Goal: Task Accomplishment & Management: Use online tool/utility

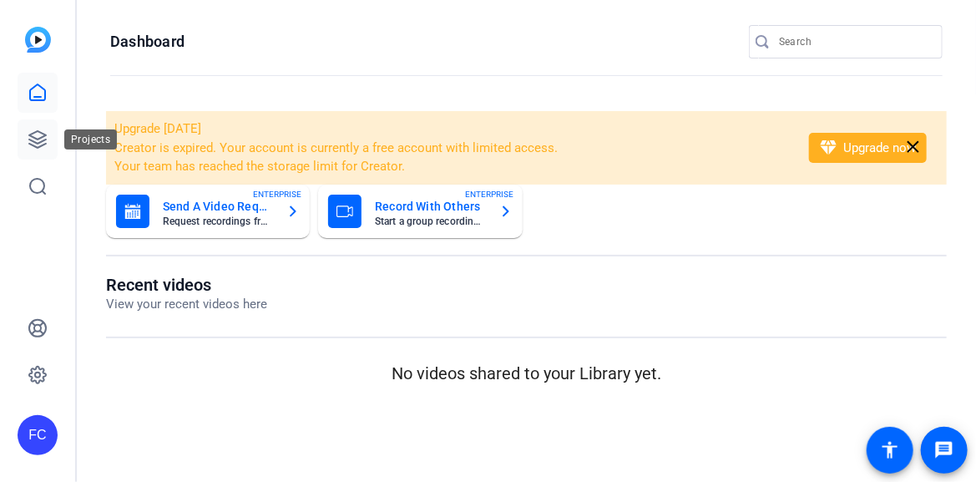
click at [42, 138] on icon at bounding box center [38, 139] width 20 height 20
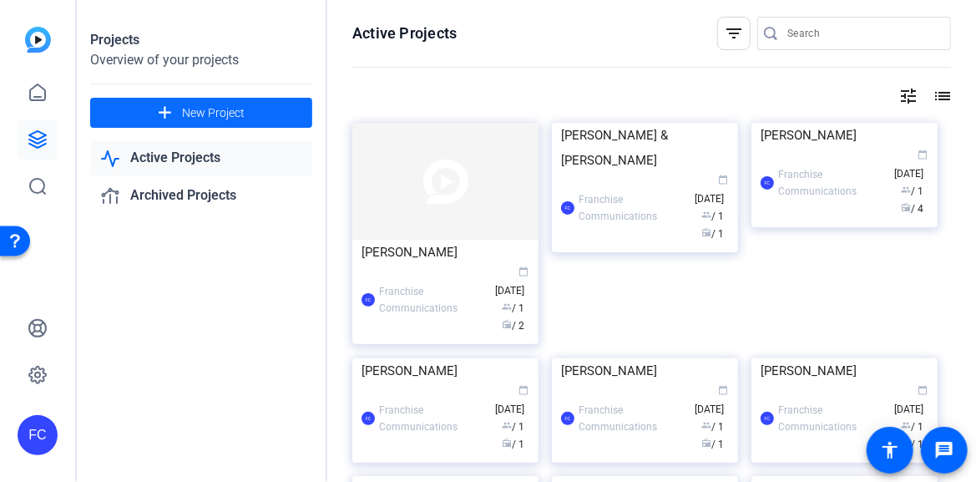
click at [201, 109] on span "New Project" at bounding box center [213, 113] width 63 height 18
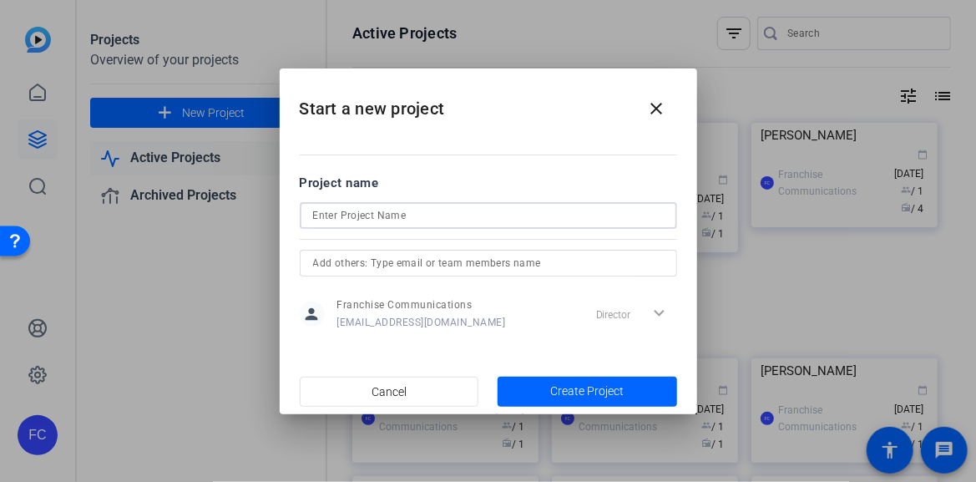
click at [369, 214] on input at bounding box center [488, 215] width 351 height 20
type input "[PERSON_NAME]"
click at [628, 388] on span "button" at bounding box center [588, 392] width 180 height 40
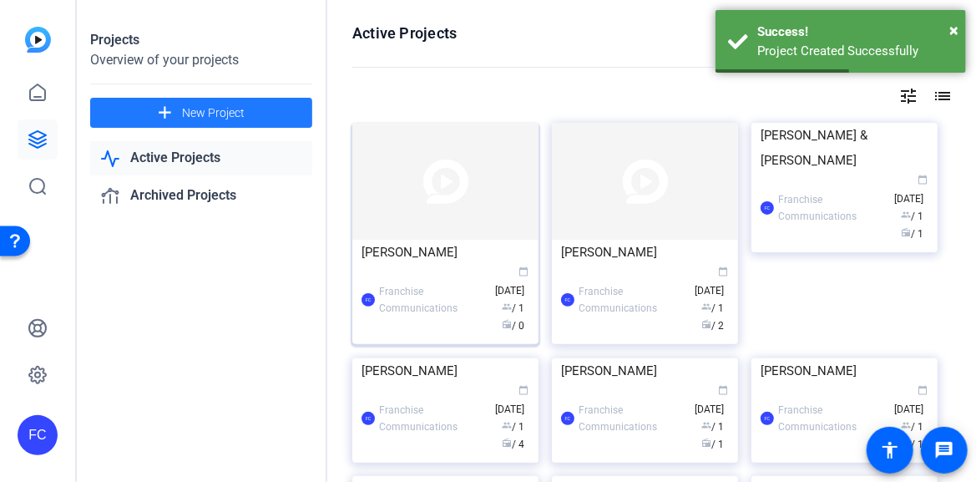
click at [388, 262] on div "Ryan Wilson" at bounding box center [446, 252] width 168 height 25
click at [388, 262] on div "Projects Overview of your projects add New Project Active Projects Archived Pro…" at bounding box center [527, 241] width 900 height 482
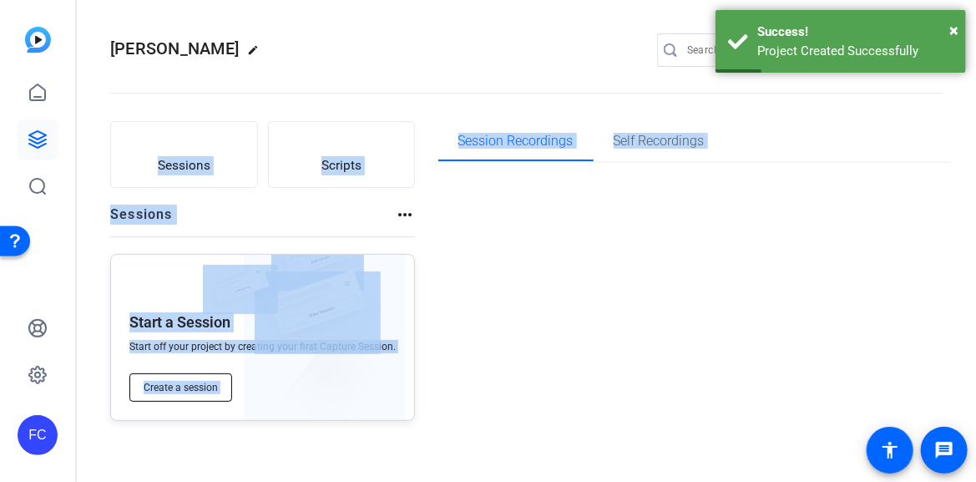
click at [195, 388] on span "Create a session" at bounding box center [181, 387] width 74 height 13
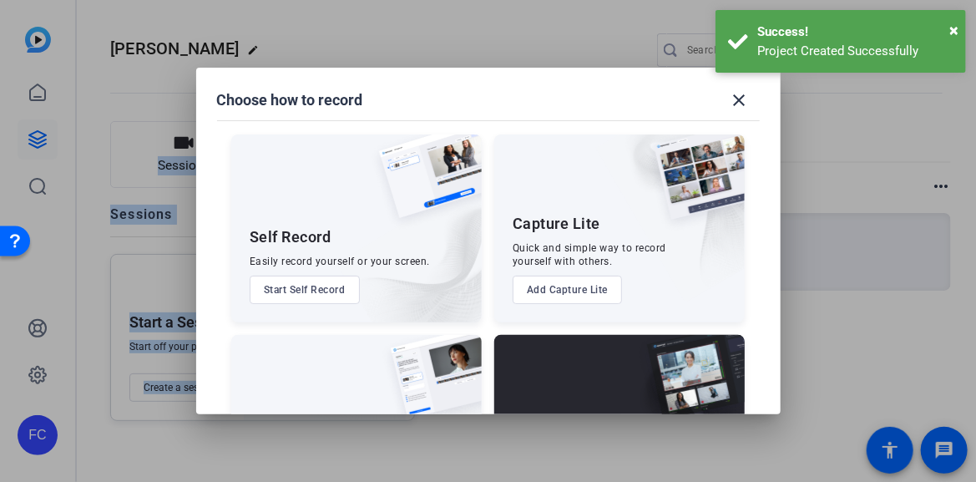
scroll to position [124, 0]
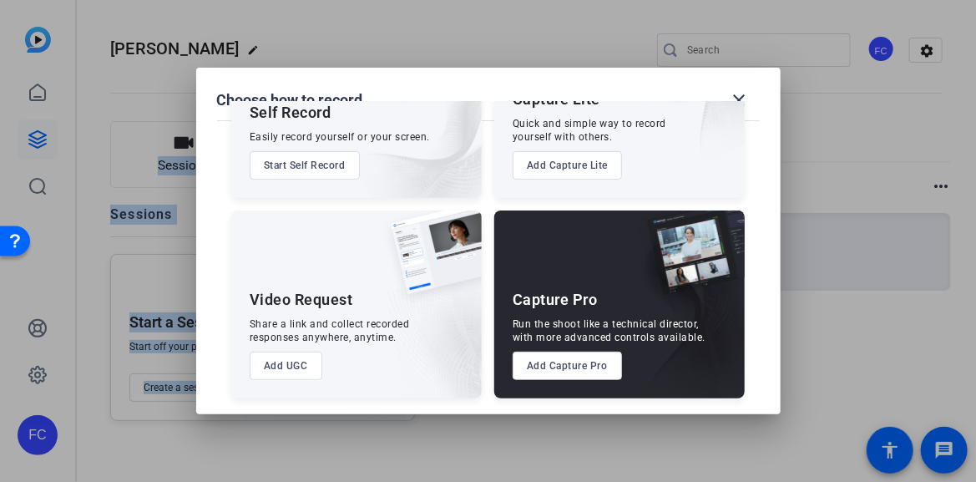
click at [571, 376] on button "Add Capture Pro" at bounding box center [567, 366] width 109 height 28
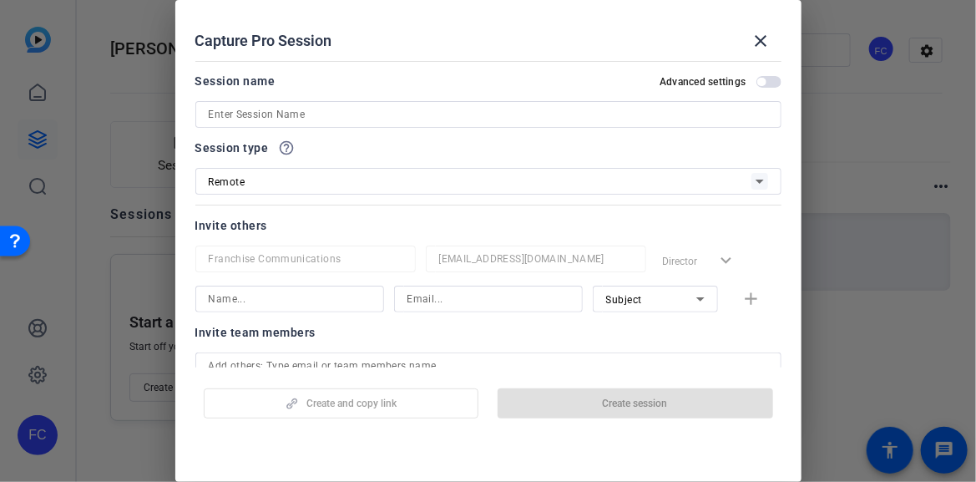
drag, startPoint x: 303, startPoint y: 94, endPoint x: 297, endPoint y: 111, distance: 18.8
click at [300, 102] on div "Session name Advanced settings" at bounding box center [488, 99] width 586 height 57
click at [297, 110] on input at bounding box center [489, 114] width 560 height 20
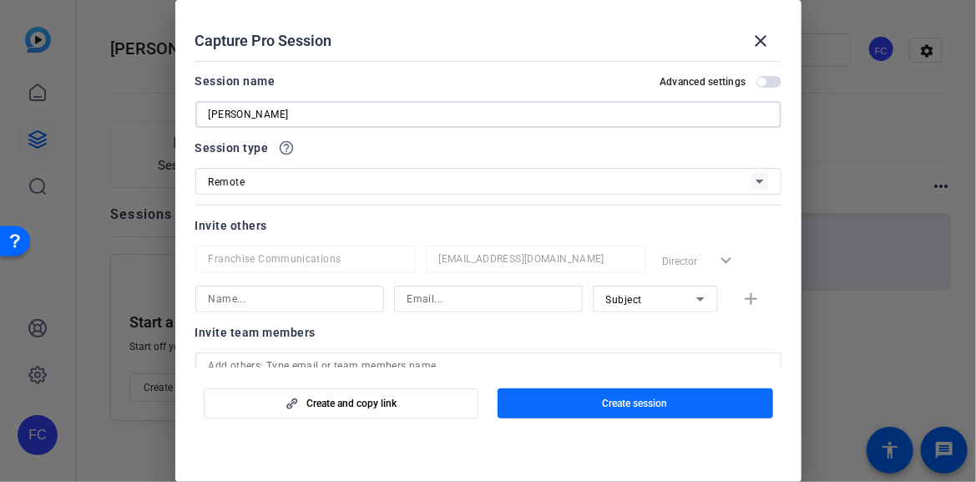
type input "[PERSON_NAME]"
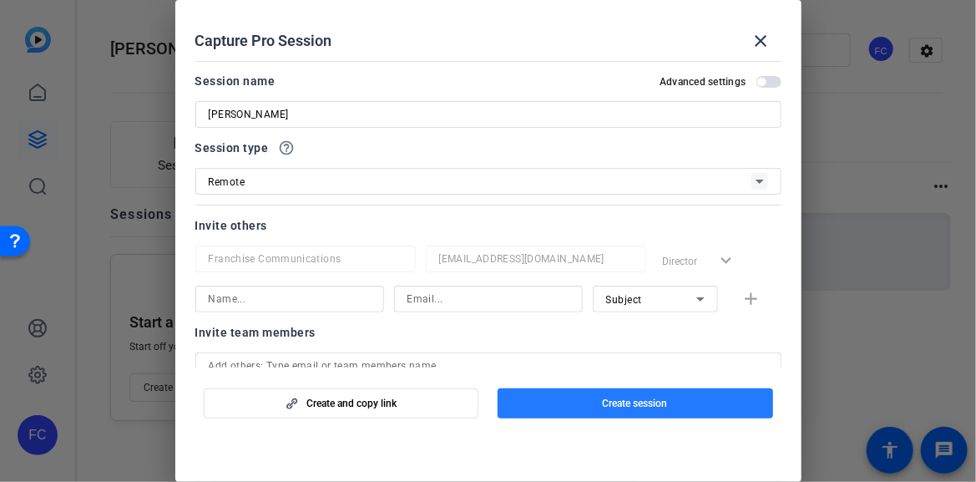
click at [622, 406] on span "Create session" at bounding box center [635, 403] width 65 height 13
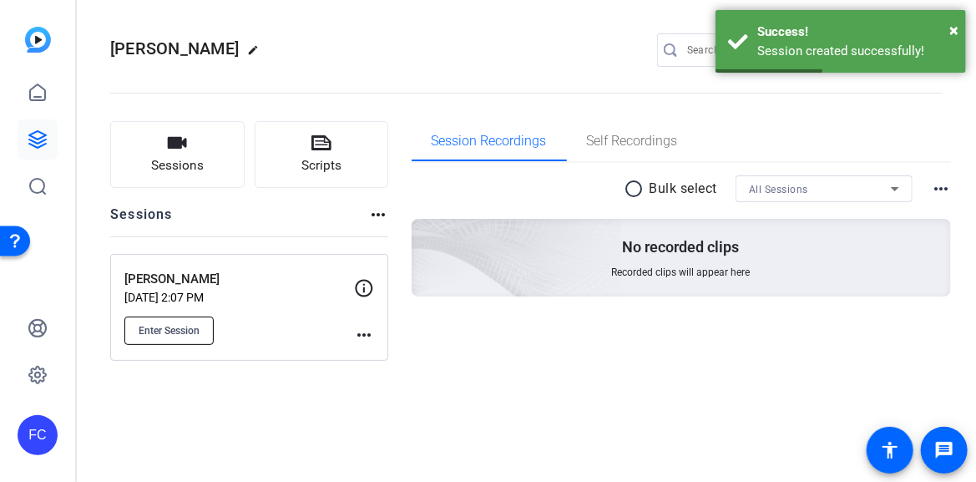
click at [187, 333] on span "Enter Session" at bounding box center [169, 330] width 61 height 13
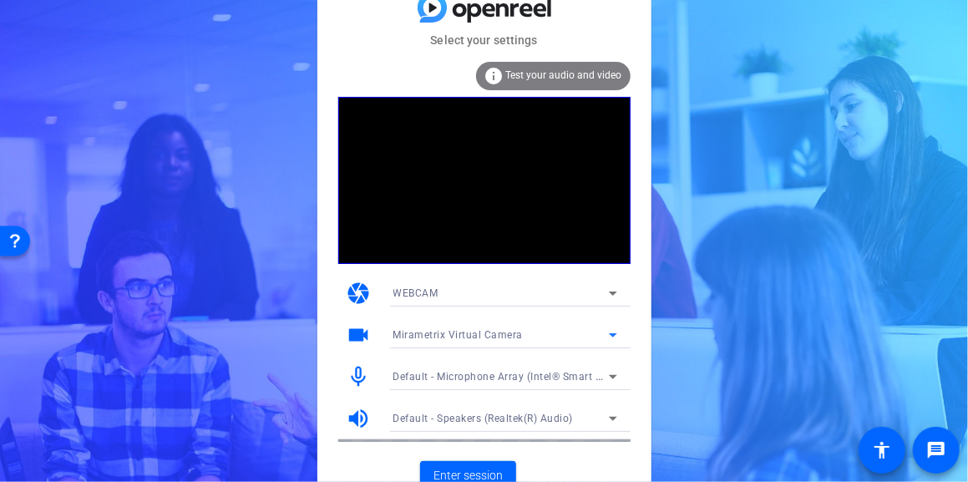
click at [615, 336] on icon at bounding box center [613, 335] width 20 height 20
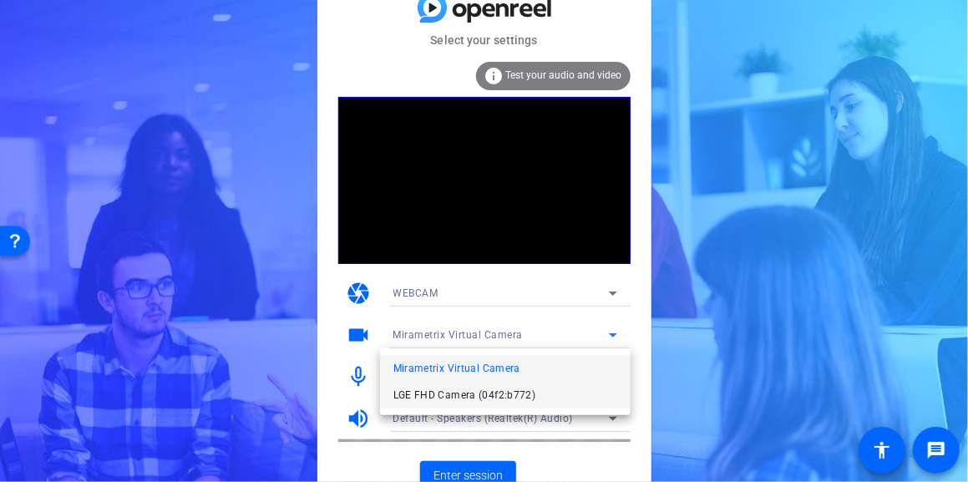
click at [499, 393] on span "LGE FHD Camera (04f2:b772)" at bounding box center [464, 395] width 143 height 20
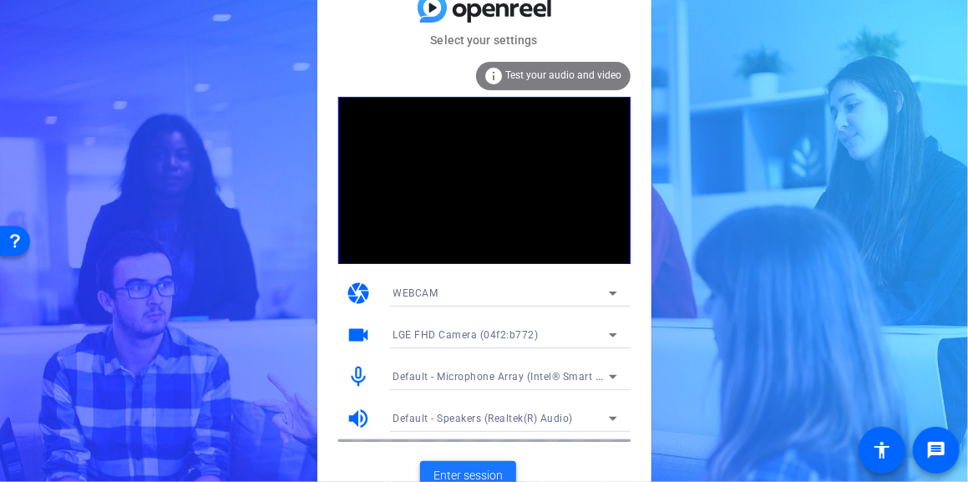
click at [481, 475] on span "Enter session" at bounding box center [467, 476] width 69 height 18
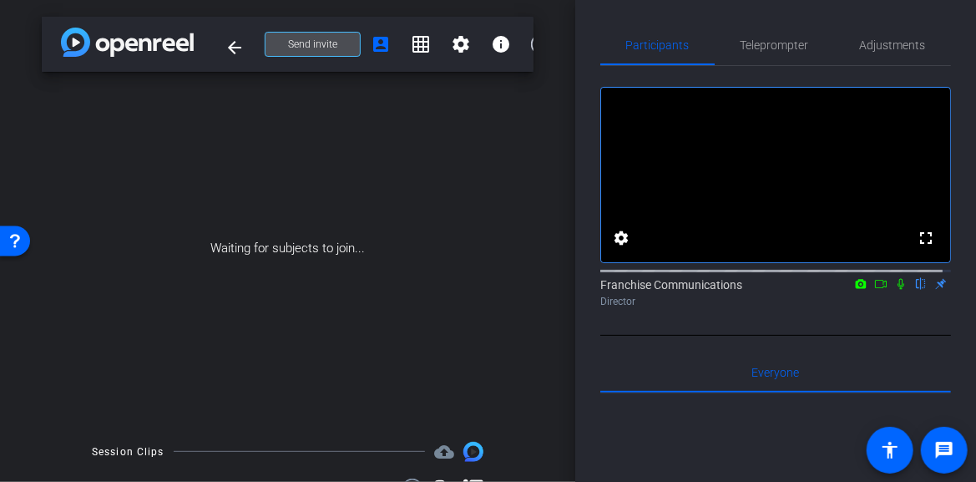
click at [315, 47] on span "Send invite" at bounding box center [312, 44] width 49 height 13
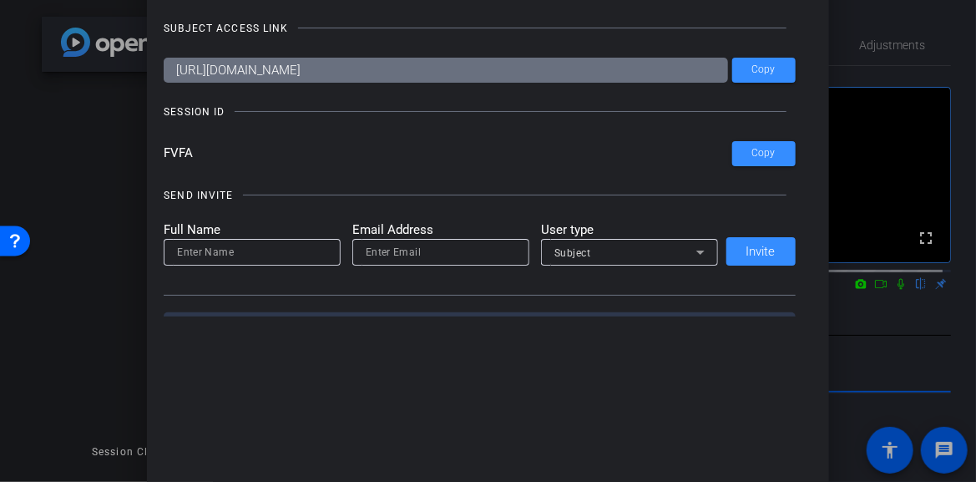
click at [0, 0] on div at bounding box center [0, 0] width 0 height 0
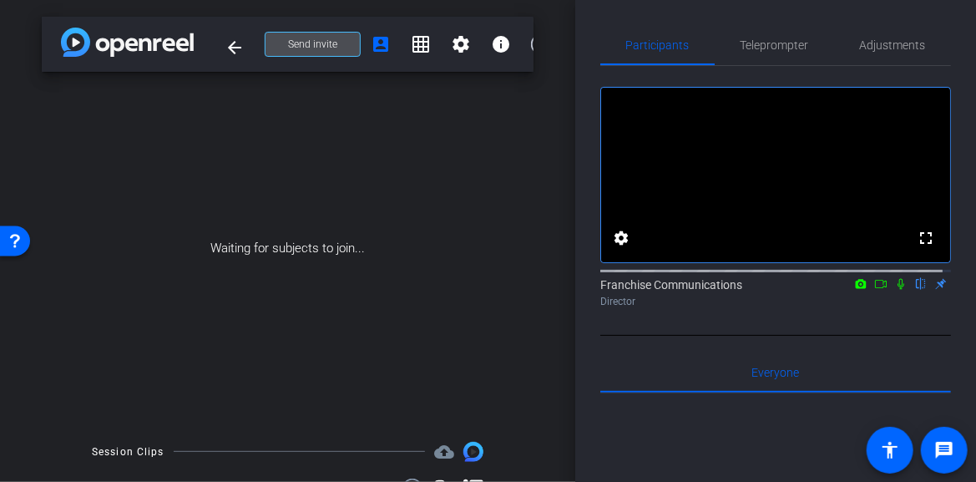
click at [291, 37] on span at bounding box center [313, 44] width 94 height 40
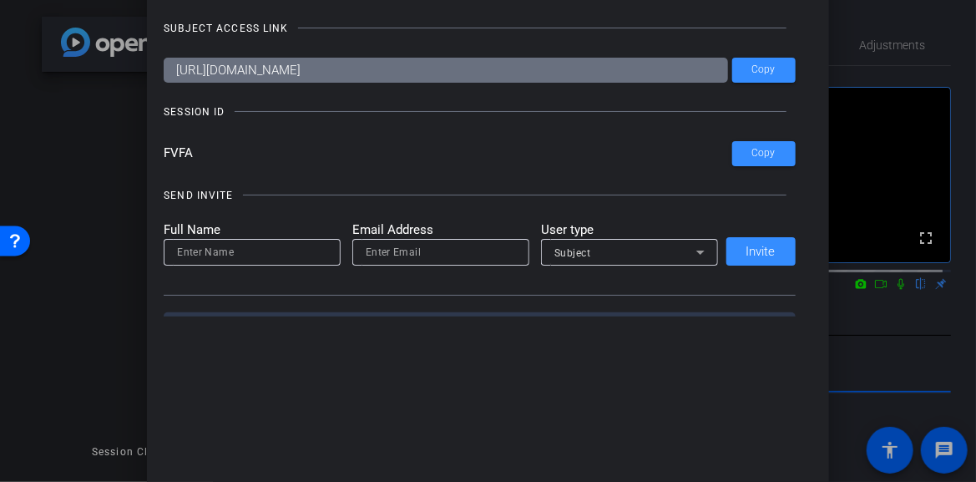
click at [212, 151] on input "FVFA" at bounding box center [448, 153] width 569 height 25
click at [397, 317] on div "Invite Status and Actions close SUBJECT ACCESS LINK https://capture.openreel.co…" at bounding box center [488, 141] width 682 height 384
click at [902, 72] on div at bounding box center [488, 241] width 976 height 482
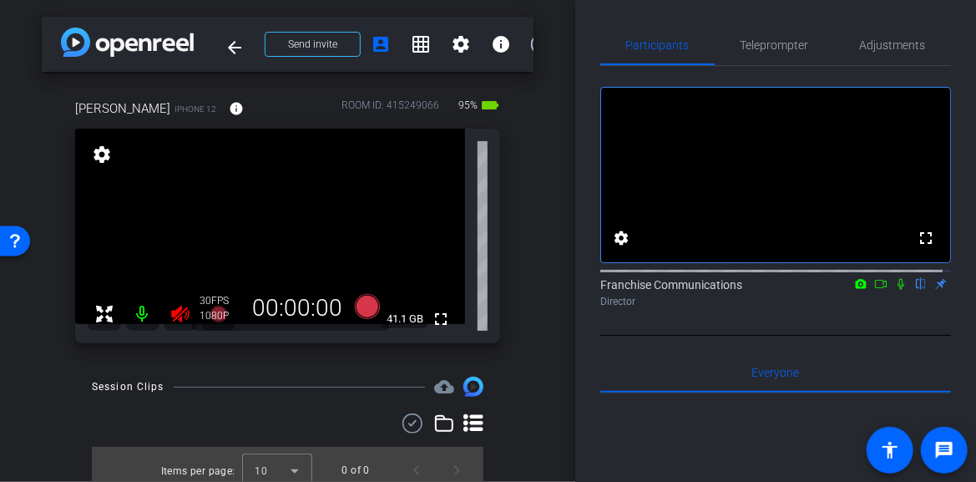
click at [171, 316] on icon at bounding box center [180, 314] width 20 height 20
click at [874, 39] on span "Adjustments" at bounding box center [893, 45] width 66 height 12
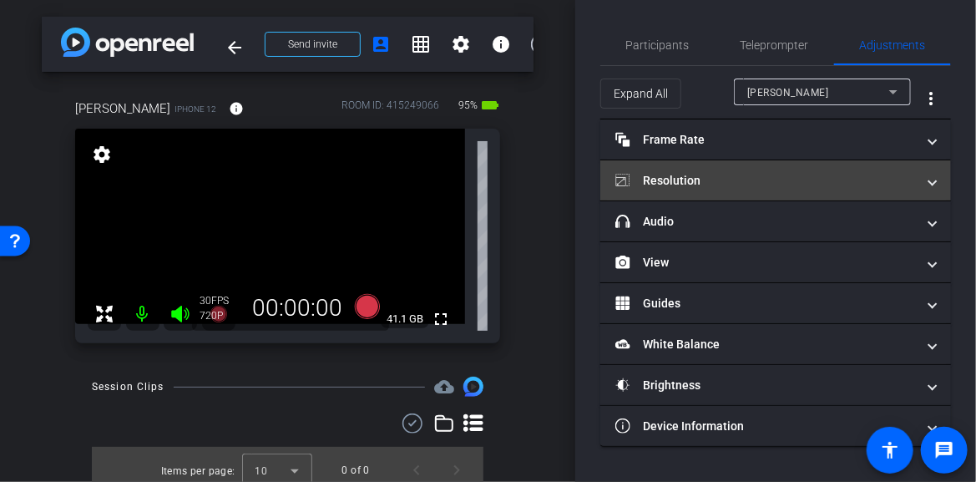
click at [931, 185] on span at bounding box center [933, 181] width 7 height 18
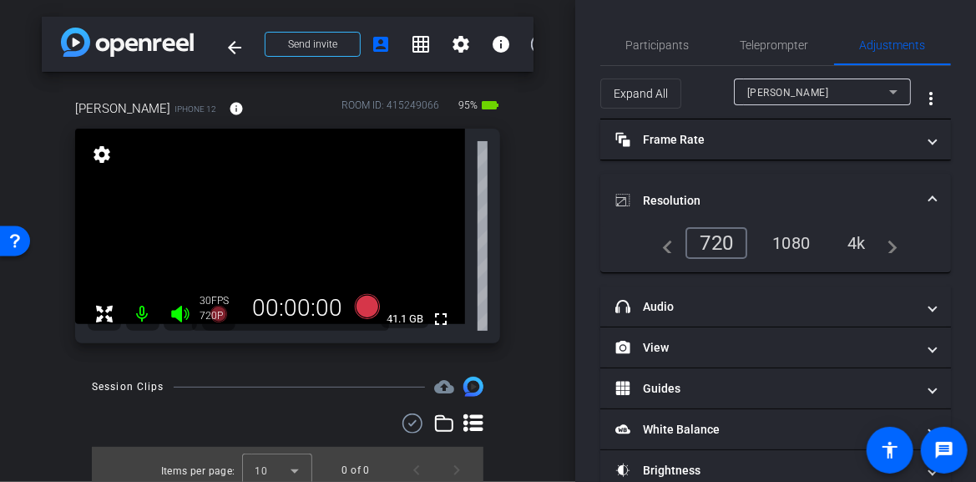
click at [863, 240] on div "4k" at bounding box center [856, 243] width 43 height 28
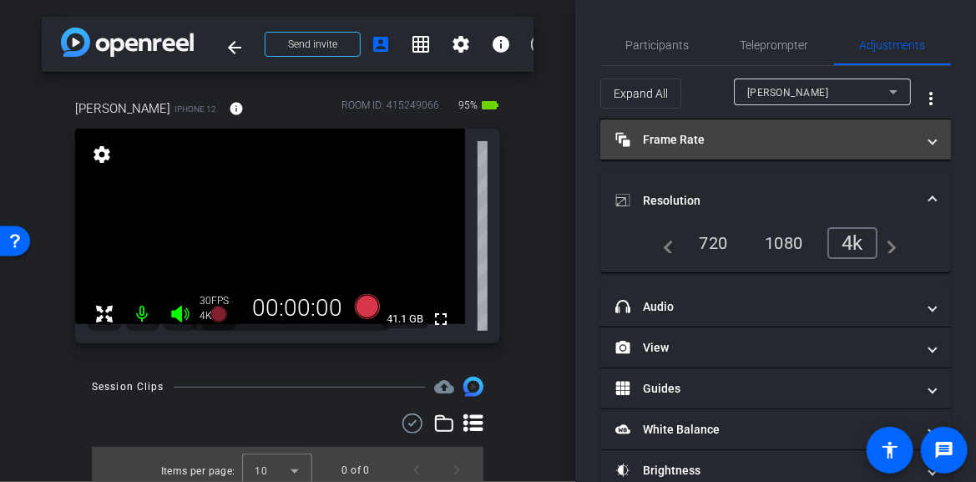
click at [917, 150] on mat-expansion-panel-header "Frame Rate Frame Rate" at bounding box center [776, 139] width 351 height 40
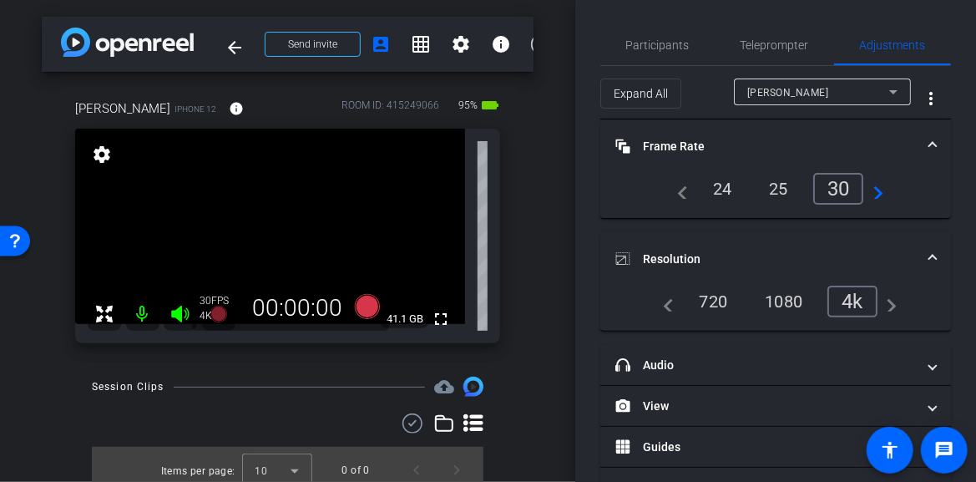
click at [727, 186] on div "24" at bounding box center [723, 189] width 44 height 28
click at [669, 41] on span "Participants" at bounding box center [657, 45] width 63 height 12
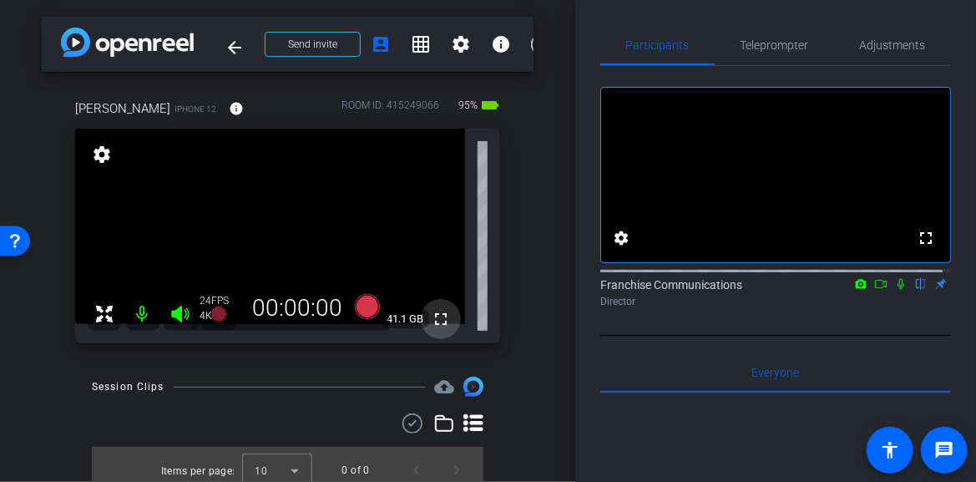
click at [435, 320] on mat-icon "fullscreen" at bounding box center [441, 319] width 20 height 20
click at [362, 304] on icon at bounding box center [366, 306] width 25 height 25
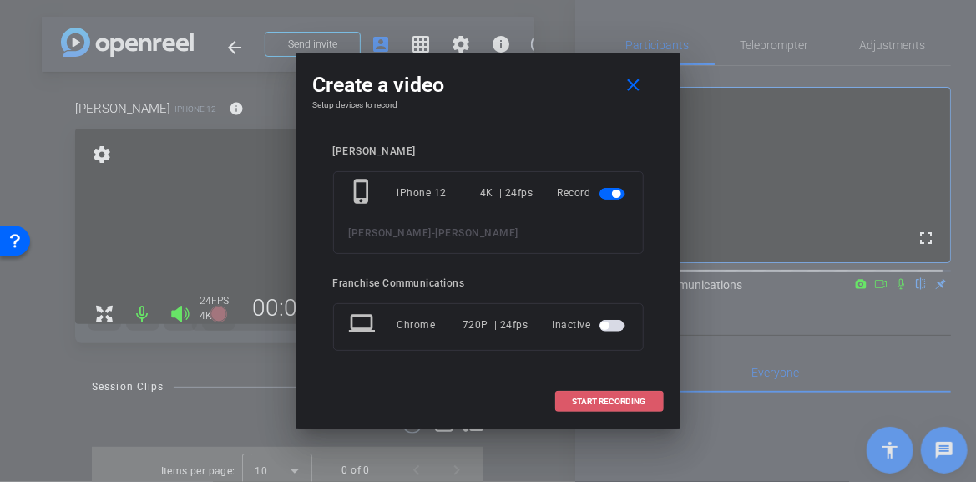
click at [622, 398] on span "START RECORDING" at bounding box center [610, 402] width 74 height 8
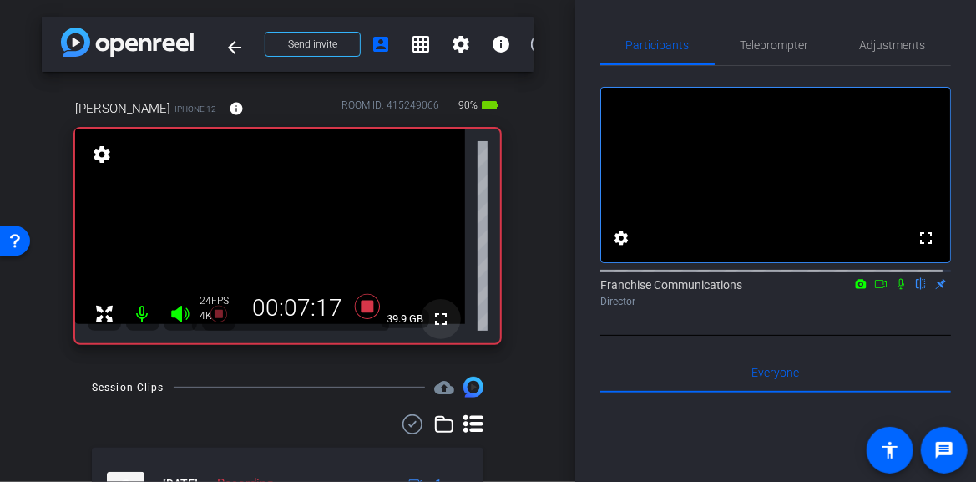
click at [438, 321] on mat-icon "fullscreen" at bounding box center [441, 319] width 20 height 20
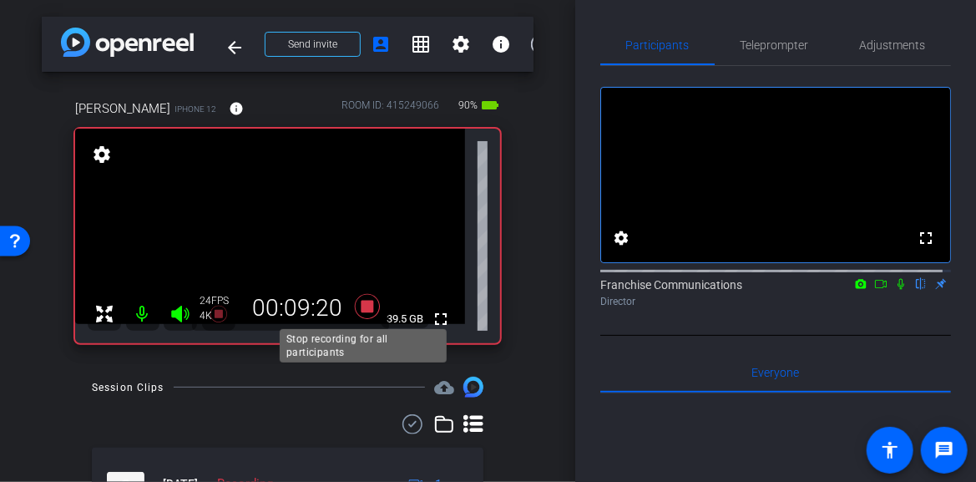
click at [362, 302] on icon at bounding box center [366, 306] width 25 height 25
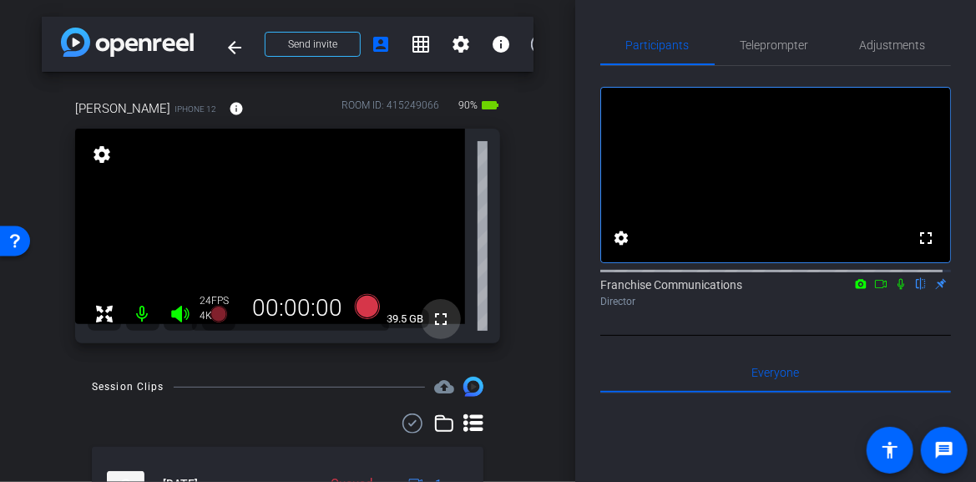
click at [431, 318] on mat-icon "fullscreen" at bounding box center [441, 319] width 20 height 20
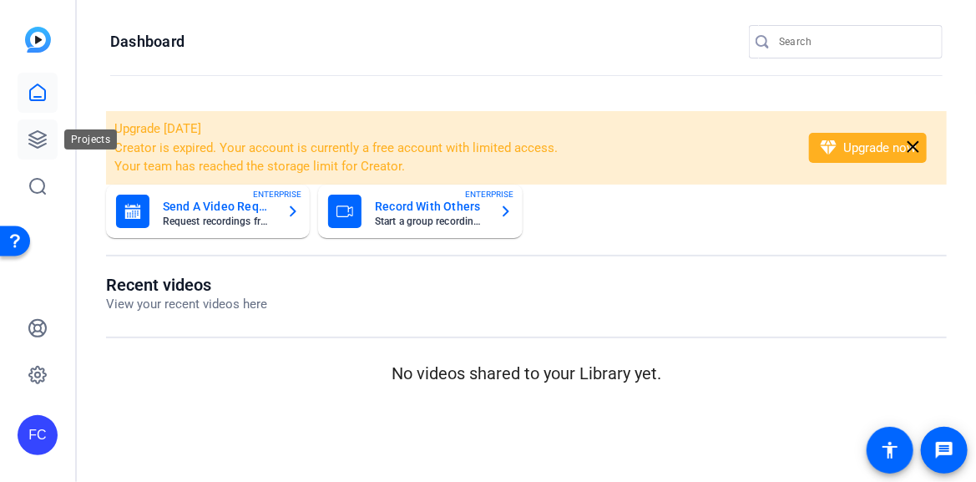
click at [44, 138] on icon at bounding box center [38, 139] width 20 height 20
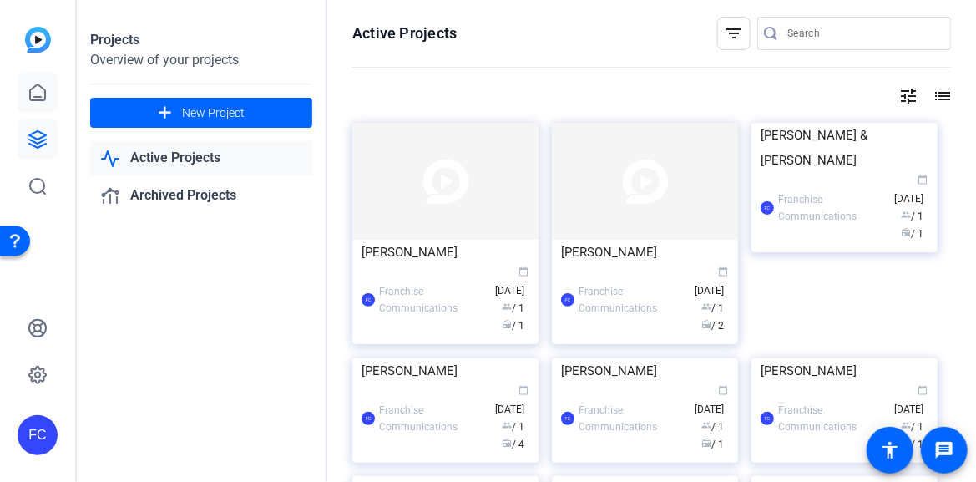
drag, startPoint x: 44, startPoint y: 139, endPoint x: 32, endPoint y: 79, distance: 61.4
click at [431, 206] on img at bounding box center [445, 181] width 186 height 117
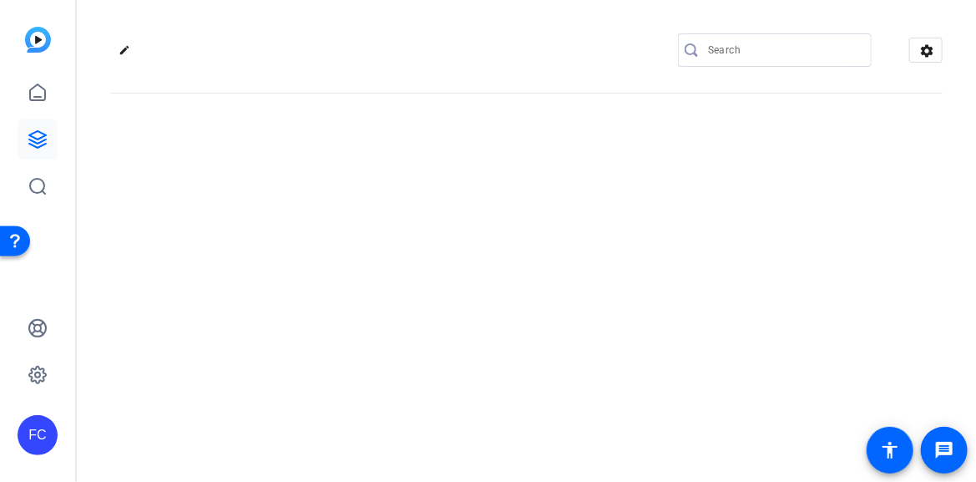
click at [431, 206] on div "edit settings" at bounding box center [527, 241] width 900 height 482
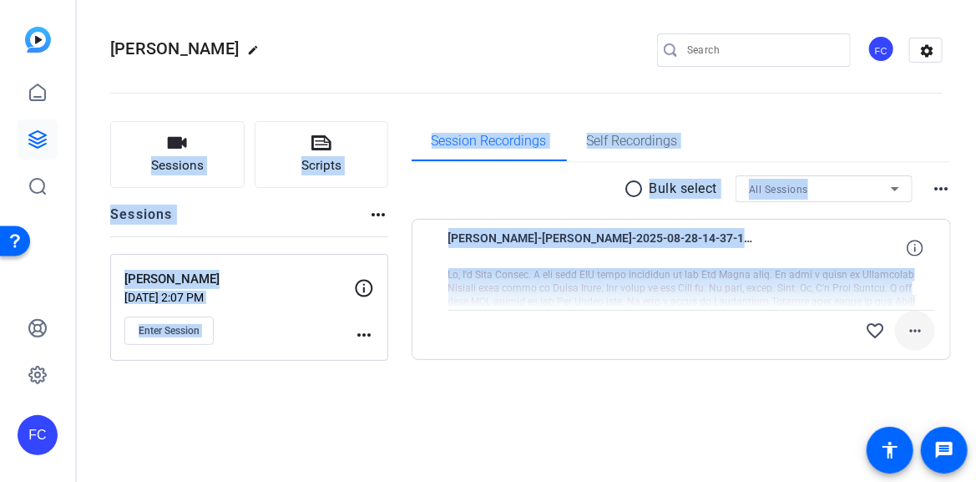
click at [915, 333] on mat-icon "more_horiz" at bounding box center [915, 331] width 20 height 20
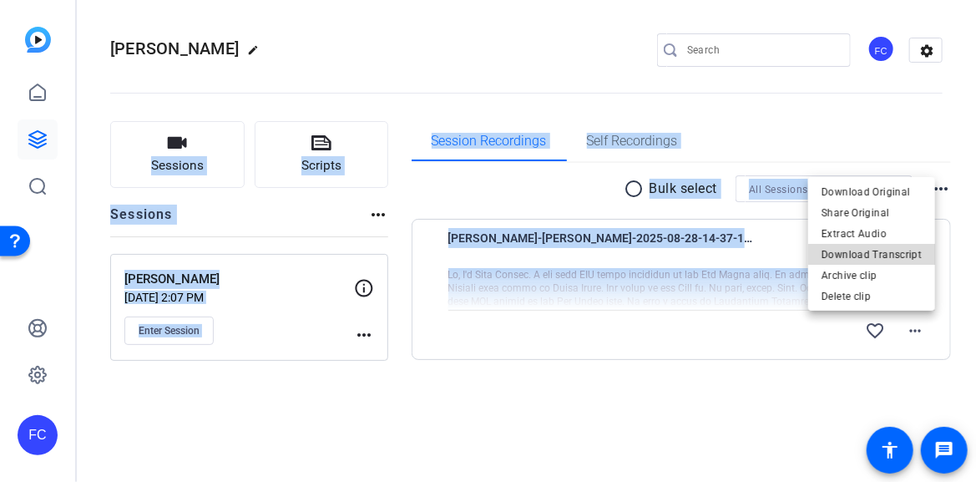
click at [895, 255] on span "Download Transcript" at bounding box center [872, 254] width 100 height 20
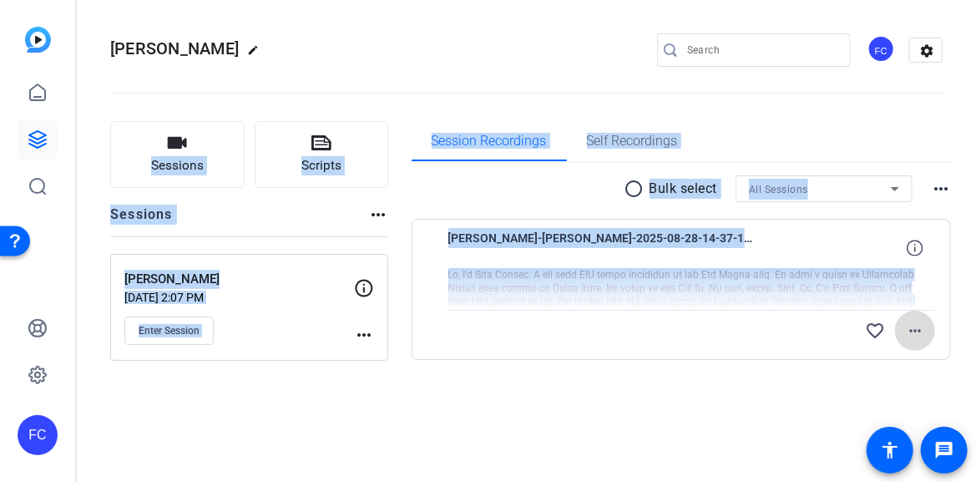
click at [916, 328] on mat-icon "more_horiz" at bounding box center [915, 331] width 20 height 20
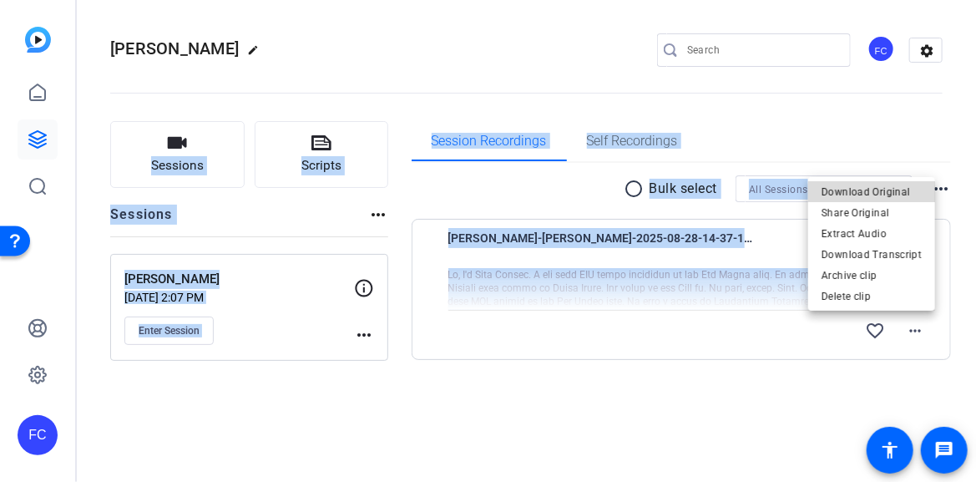
click at [898, 191] on span "Download Original" at bounding box center [872, 191] width 100 height 20
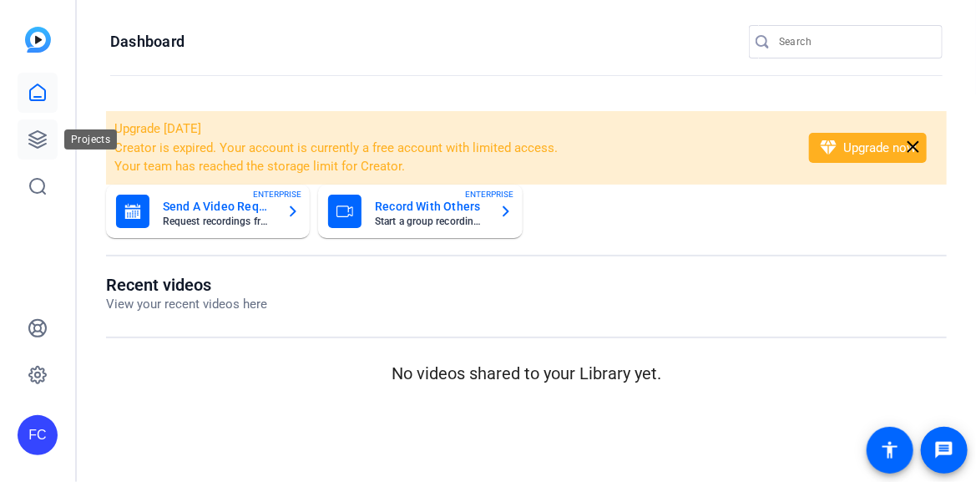
click at [42, 135] on icon at bounding box center [38, 139] width 20 height 20
click at [37, 136] on icon at bounding box center [38, 139] width 20 height 20
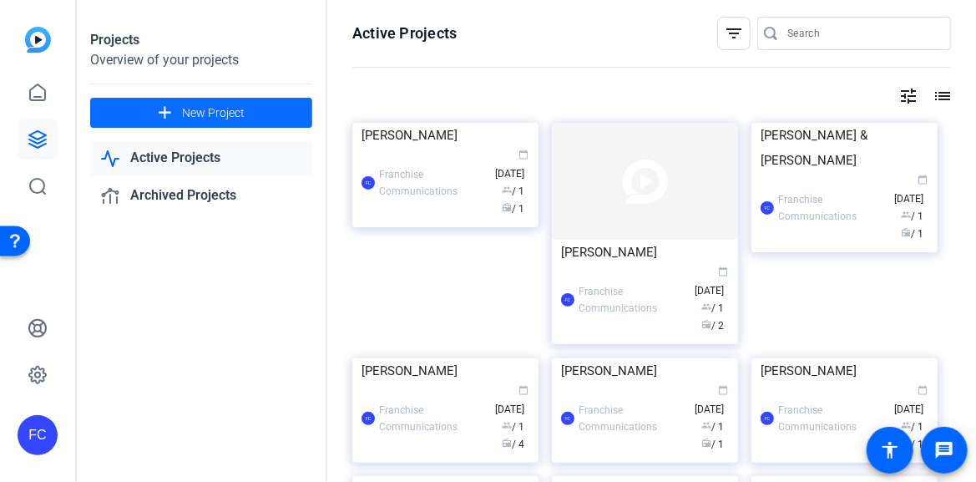
click at [182, 109] on span "New Project" at bounding box center [213, 113] width 63 height 18
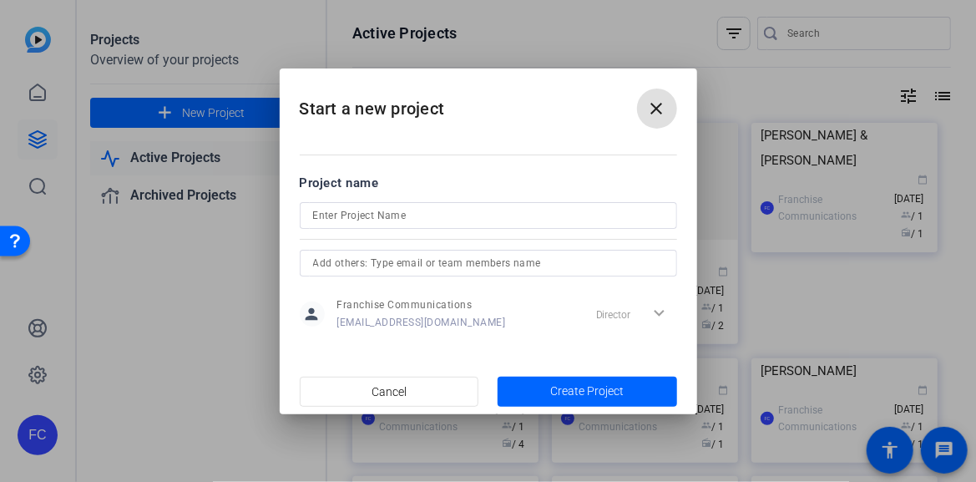
click at [326, 215] on input at bounding box center [488, 215] width 351 height 20
type input "[PERSON_NAME]"
click at [570, 387] on span "Create Project" at bounding box center [587, 392] width 74 height 18
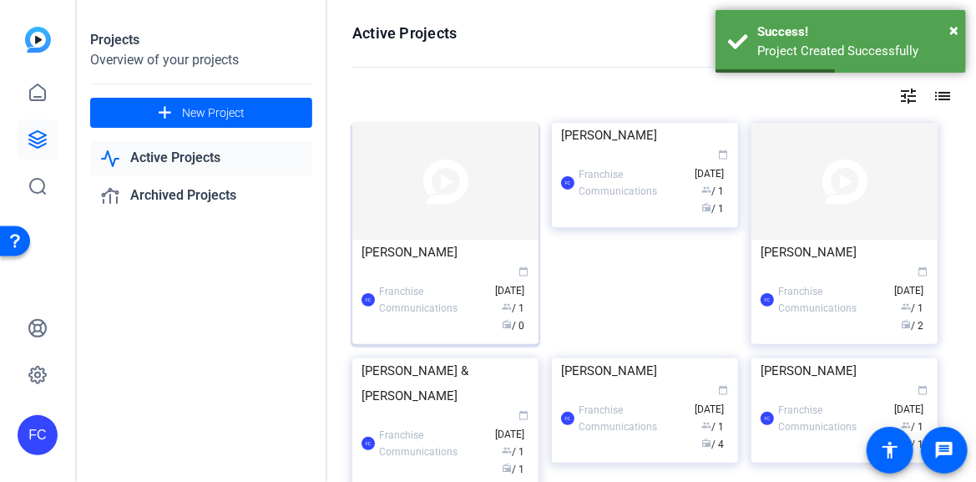
click at [391, 232] on img at bounding box center [445, 181] width 186 height 117
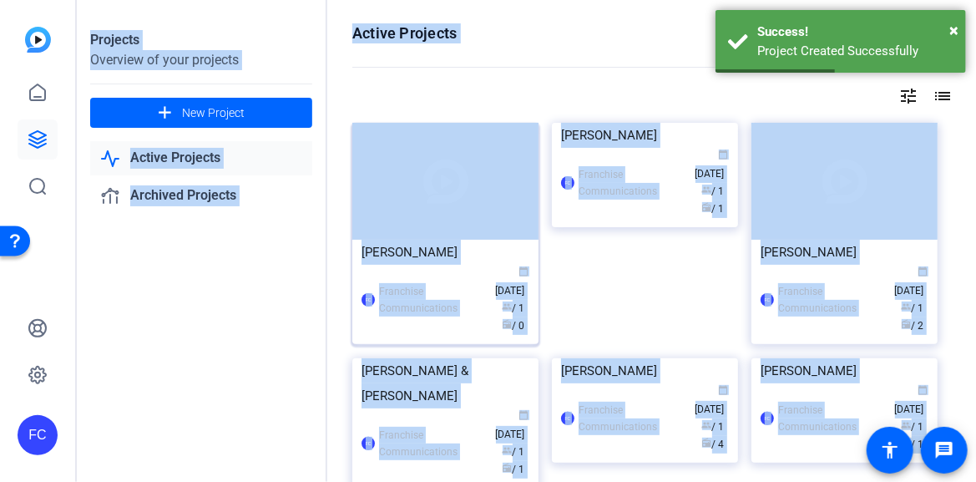
click at [391, 232] on div "Projects Overview of your projects add New Project Active Projects Archived Pro…" at bounding box center [527, 241] width 900 height 482
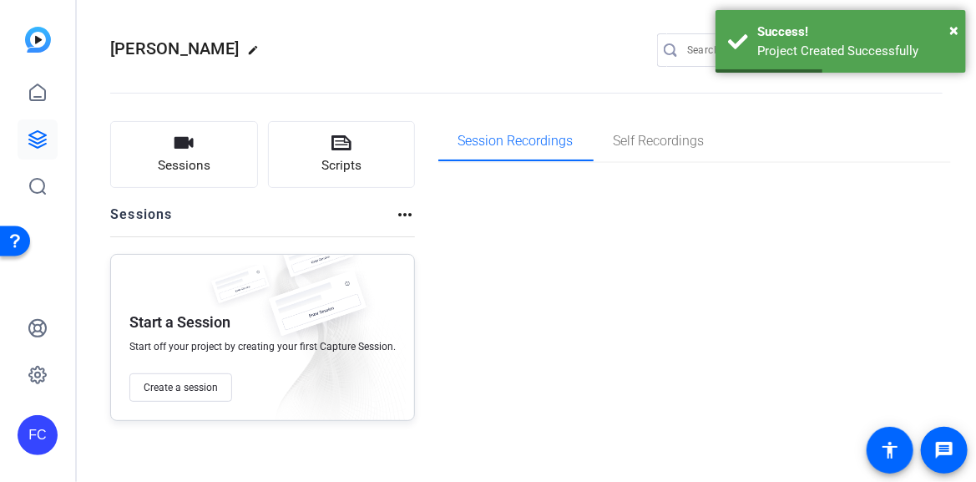
click at [395, 232] on div "more_horiz" at bounding box center [405, 221] width 20 height 32
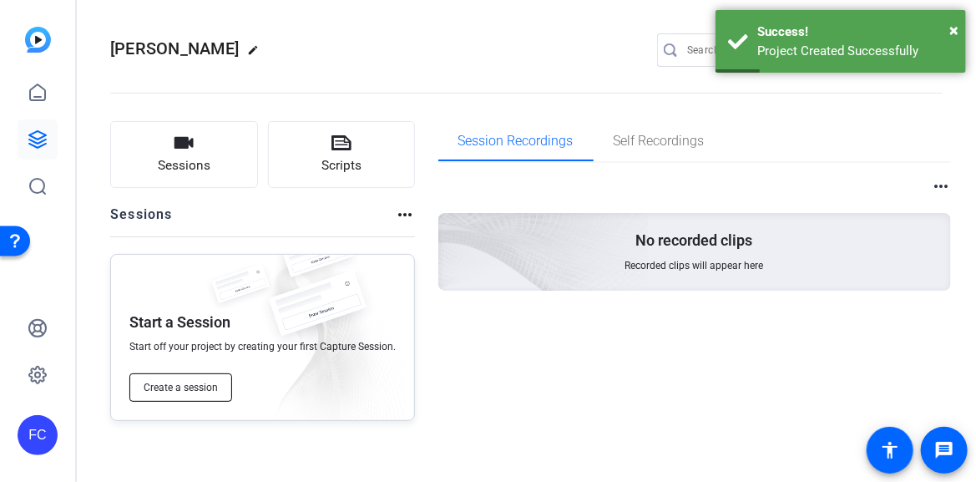
click at [185, 384] on span "Create a session" at bounding box center [181, 387] width 74 height 13
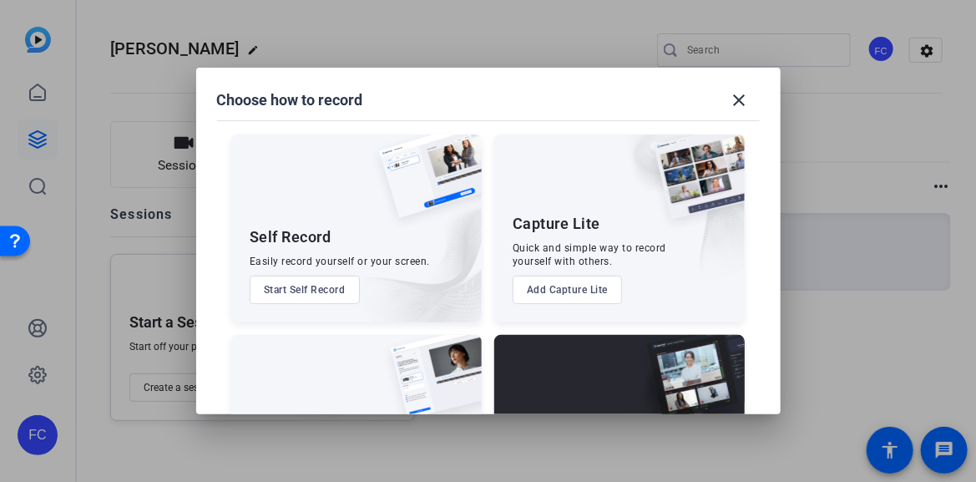
scroll to position [124, 0]
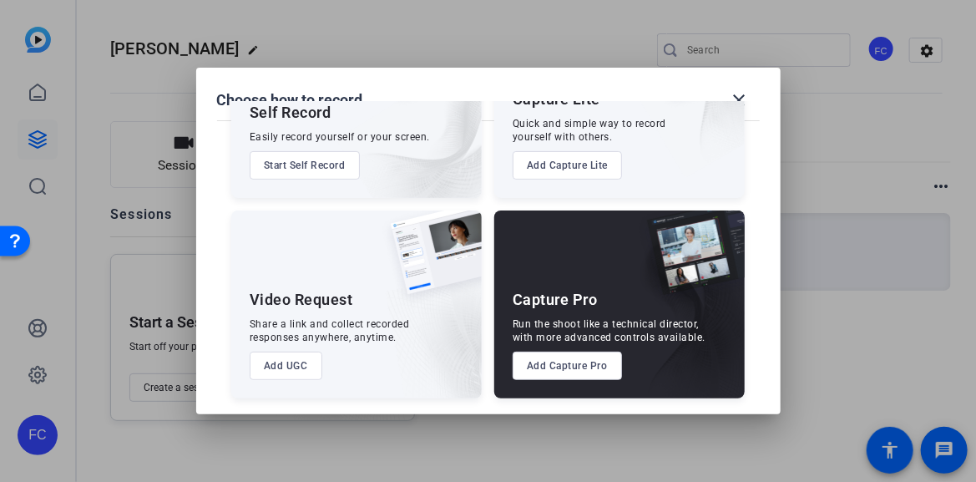
click at [558, 364] on button "Add Capture Pro" at bounding box center [567, 366] width 109 height 28
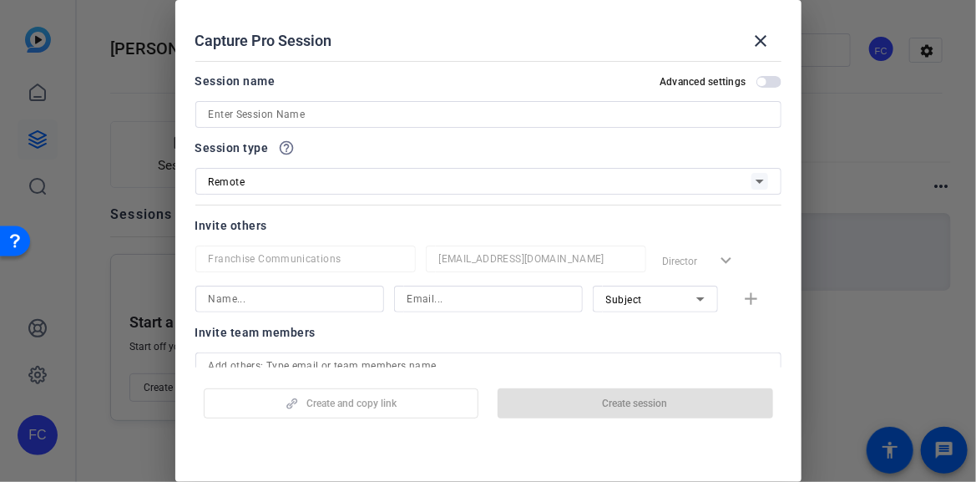
click at [320, 115] on input at bounding box center [489, 114] width 560 height 20
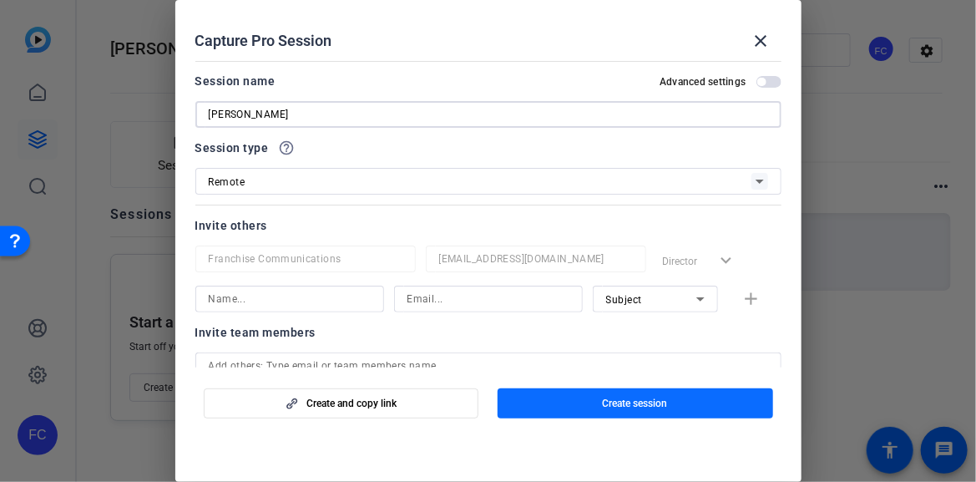
type input "[PERSON_NAME]"
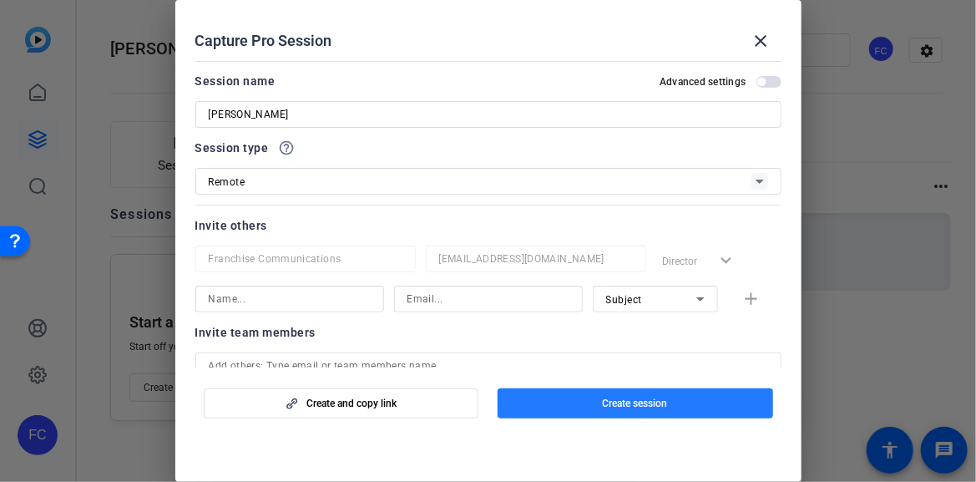
click at [645, 408] on span "Create session" at bounding box center [635, 403] width 65 height 13
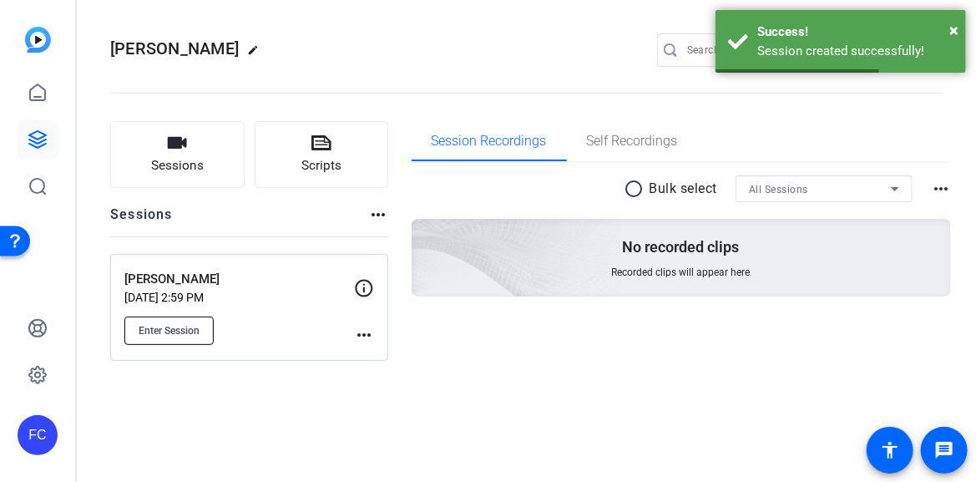
click at [188, 332] on span "Enter Session" at bounding box center [169, 330] width 61 height 13
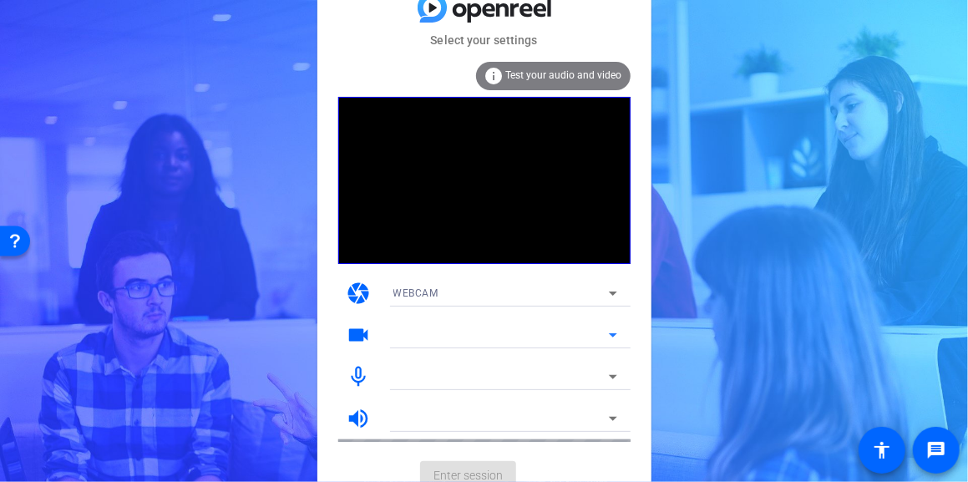
click at [614, 336] on icon at bounding box center [613, 335] width 20 height 20
click at [614, 336] on mat-form-field "Mirametrix Virtual Camera" at bounding box center [505, 335] width 251 height 27
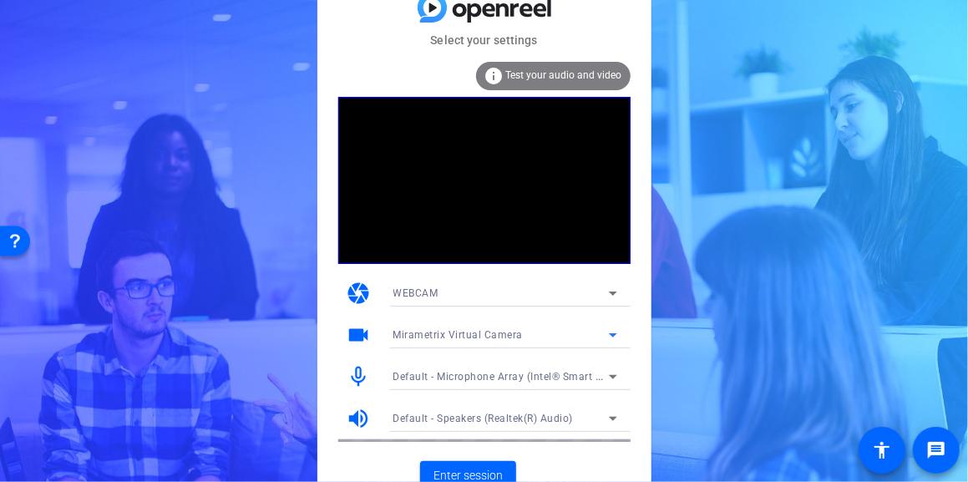
click at [614, 336] on icon at bounding box center [613, 335] width 20 height 20
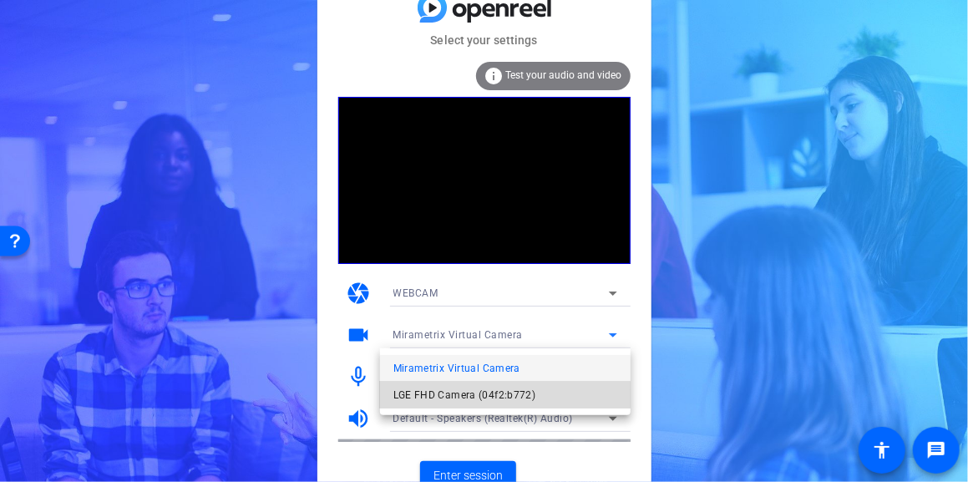
click at [498, 396] on span "LGE FHD Camera (04f2:b772)" at bounding box center [464, 395] width 143 height 20
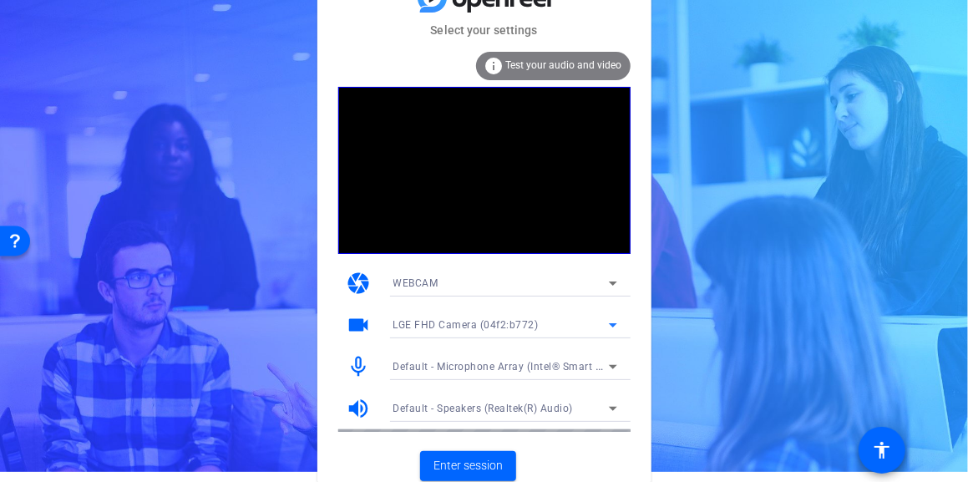
scroll to position [15, 0]
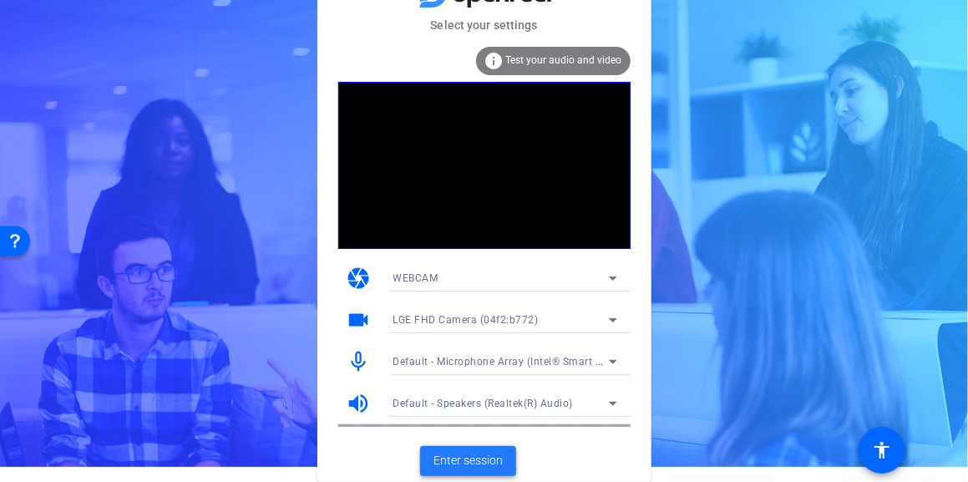
click at [477, 459] on span "Enter session" at bounding box center [467, 461] width 69 height 18
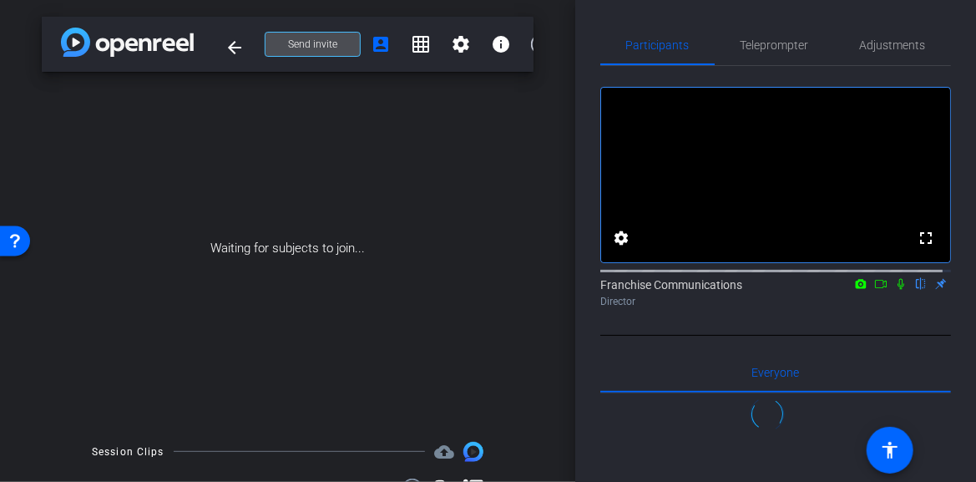
click at [299, 47] on span "Send invite" at bounding box center [312, 44] width 49 height 13
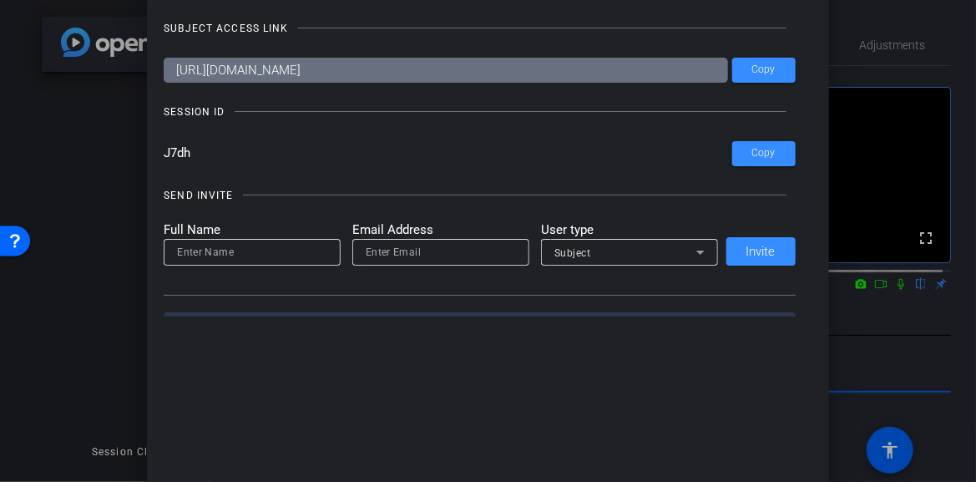
click at [0, 0] on div at bounding box center [0, 0] width 0 height 0
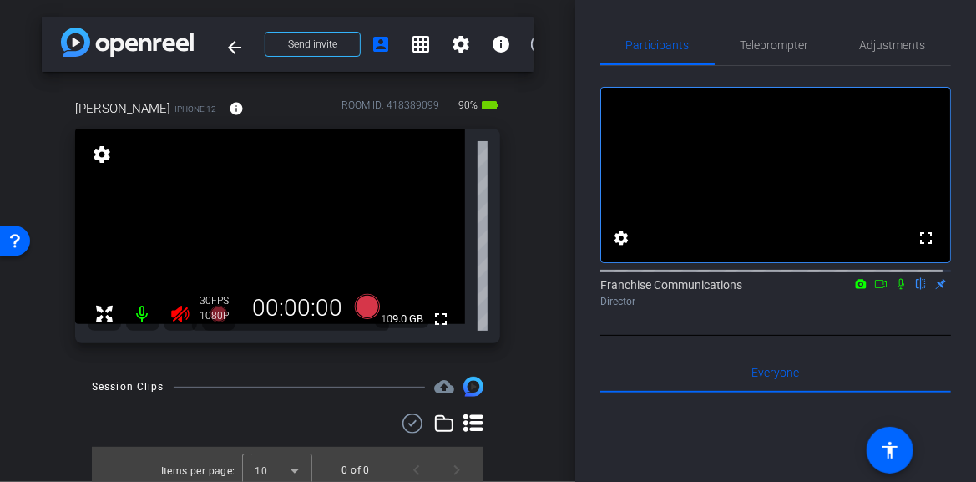
click at [183, 312] on icon at bounding box center [180, 314] width 18 height 17
click at [899, 39] on span "Adjustments" at bounding box center [893, 45] width 66 height 12
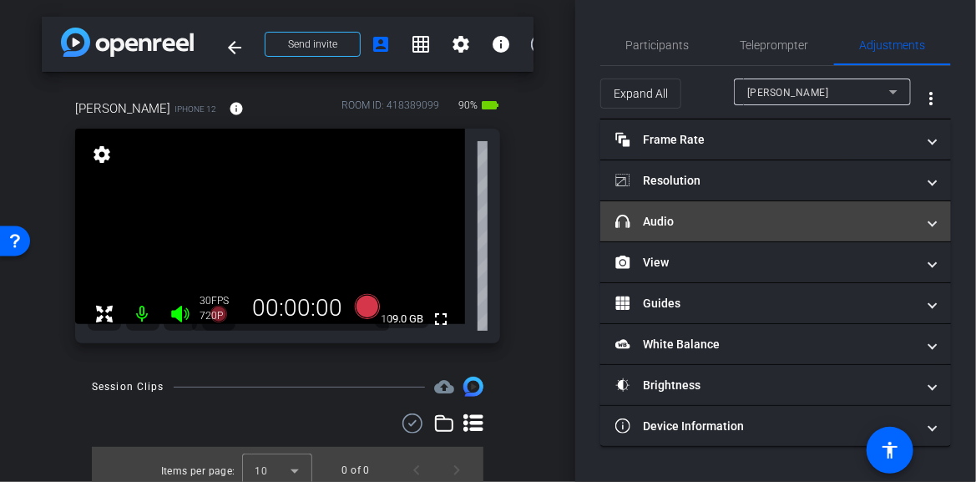
click at [928, 225] on span "headphone icon Audio" at bounding box center [773, 222] width 314 height 18
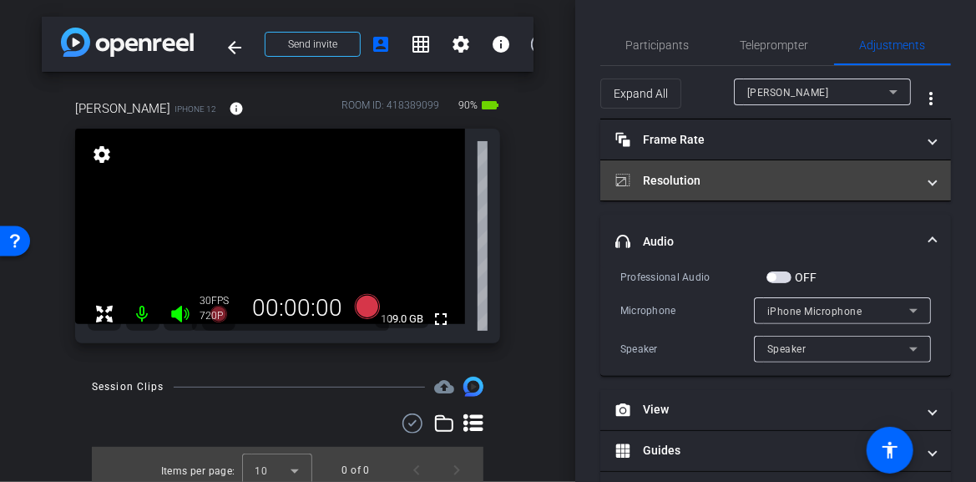
click at [915, 182] on span "Resolution" at bounding box center [773, 181] width 314 height 18
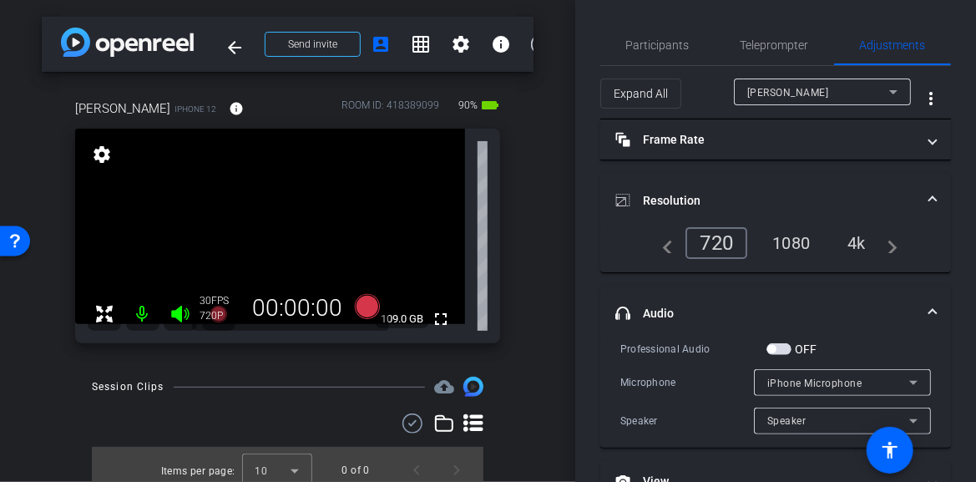
click at [844, 241] on div "4k" at bounding box center [856, 243] width 43 height 28
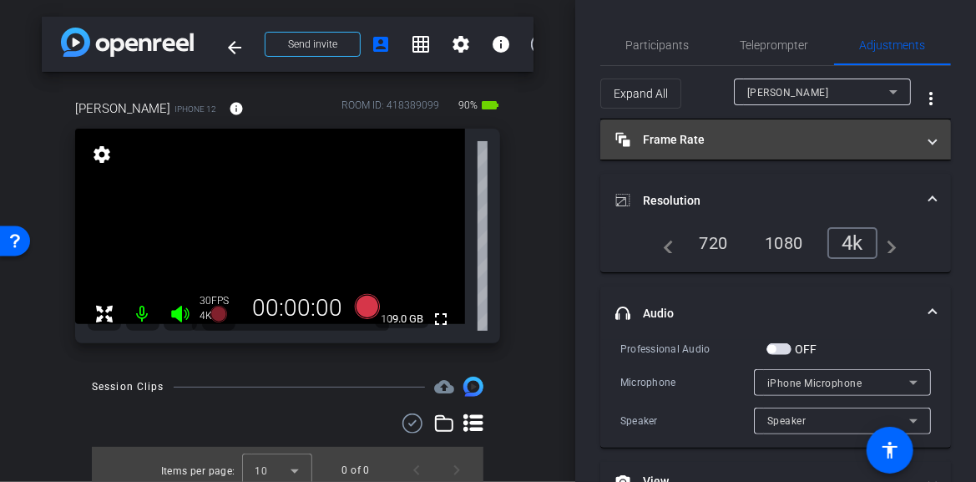
click at [930, 144] on span at bounding box center [933, 140] width 7 height 18
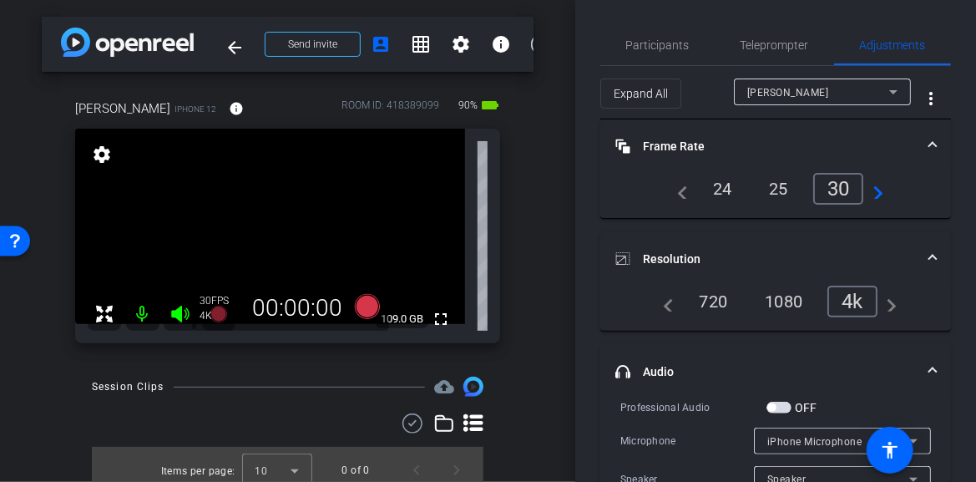
click at [702, 189] on div "24" at bounding box center [723, 189] width 44 height 28
click at [532, 272] on div "arrow_back Brad Lewis Back to project Send invite account_box grid_on settings …" at bounding box center [287, 241] width 575 height 482
click at [626, 50] on span "Participants" at bounding box center [657, 45] width 63 height 12
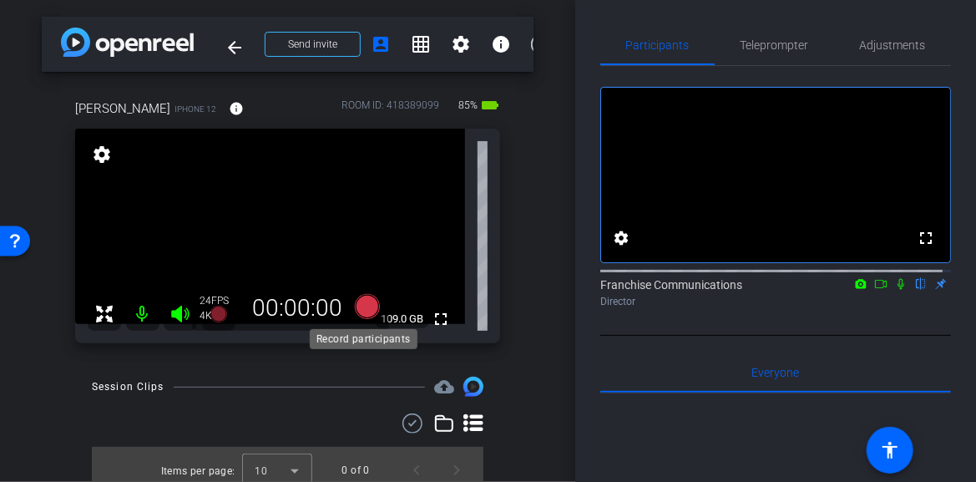
click at [368, 307] on icon at bounding box center [366, 306] width 25 height 25
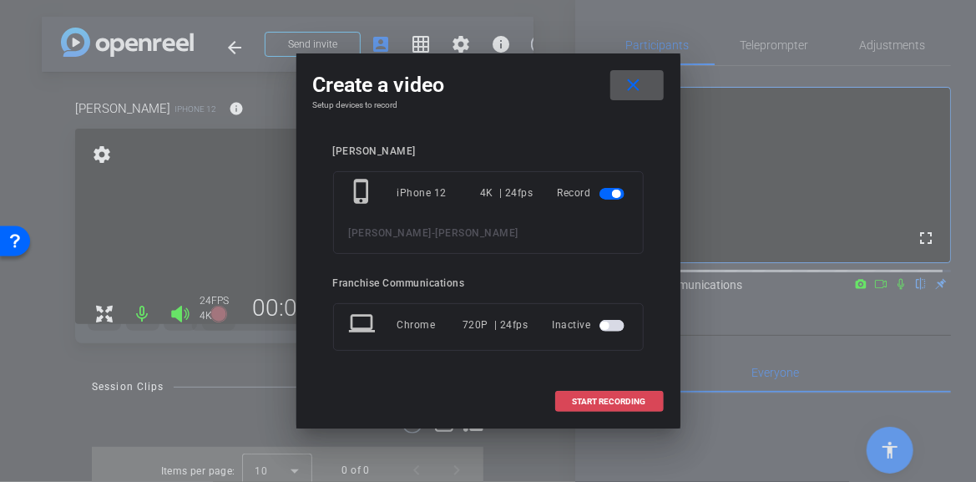
click at [621, 398] on span "START RECORDING" at bounding box center [610, 402] width 74 height 8
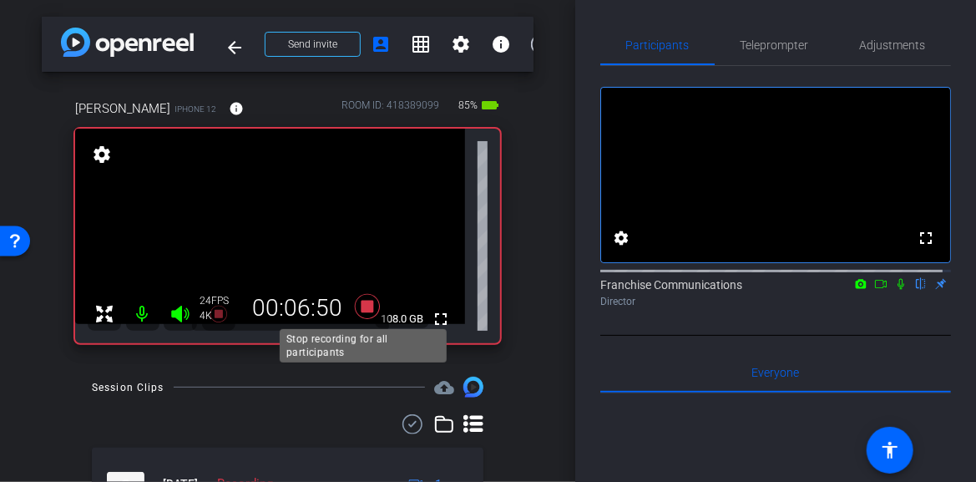
click at [366, 311] on icon at bounding box center [366, 306] width 25 height 25
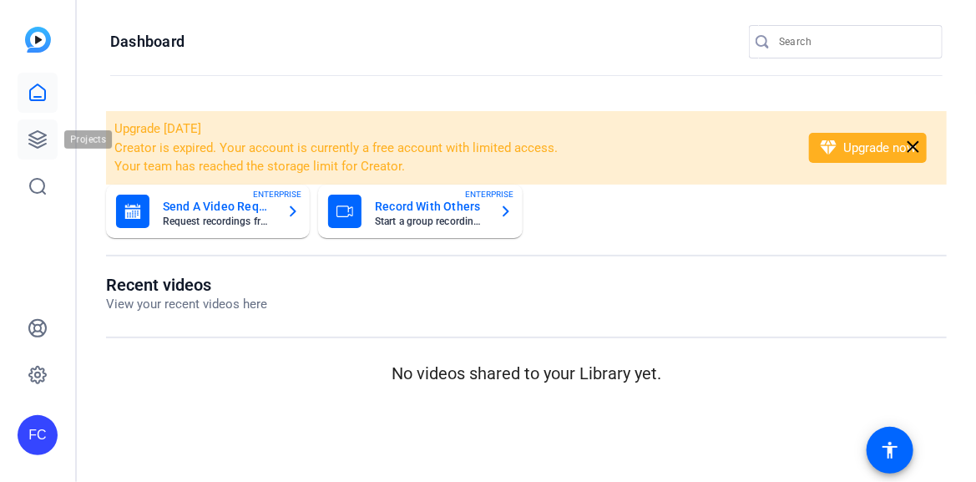
click at [38, 136] on icon at bounding box center [38, 139] width 20 height 20
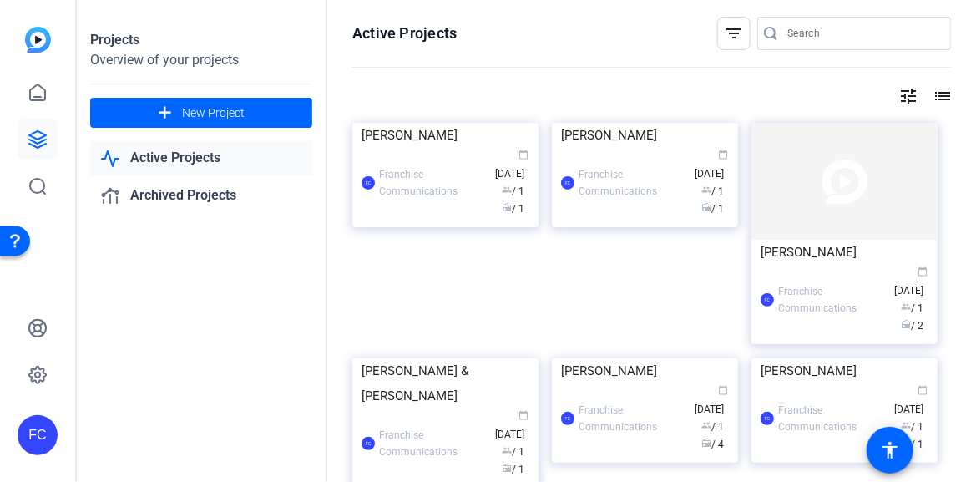
click at [443, 123] on img at bounding box center [445, 123] width 186 height 0
click at [441, 210] on div "Projects Overview of your projects add New Project Active Projects Archived Pro…" at bounding box center [527, 241] width 900 height 482
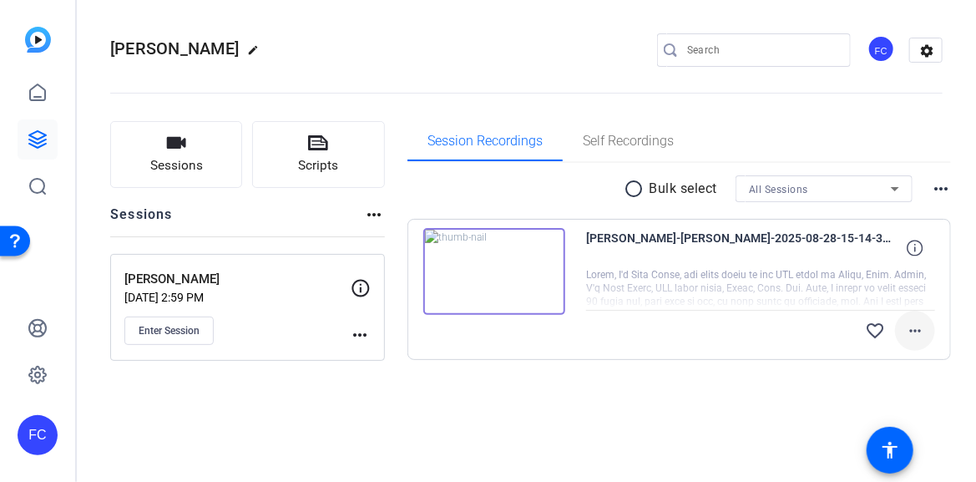
click at [919, 328] on mat-icon "more_horiz" at bounding box center [915, 331] width 20 height 20
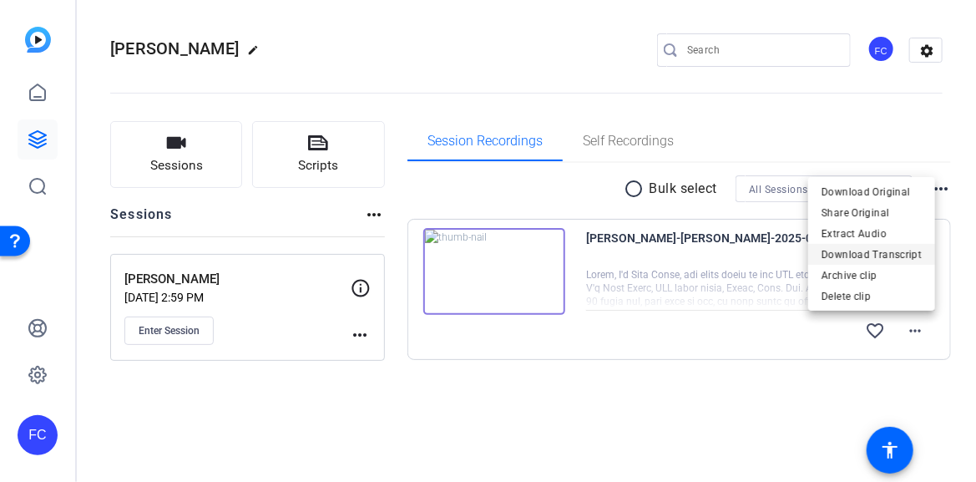
click at [891, 256] on span "Download Transcript" at bounding box center [872, 254] width 100 height 20
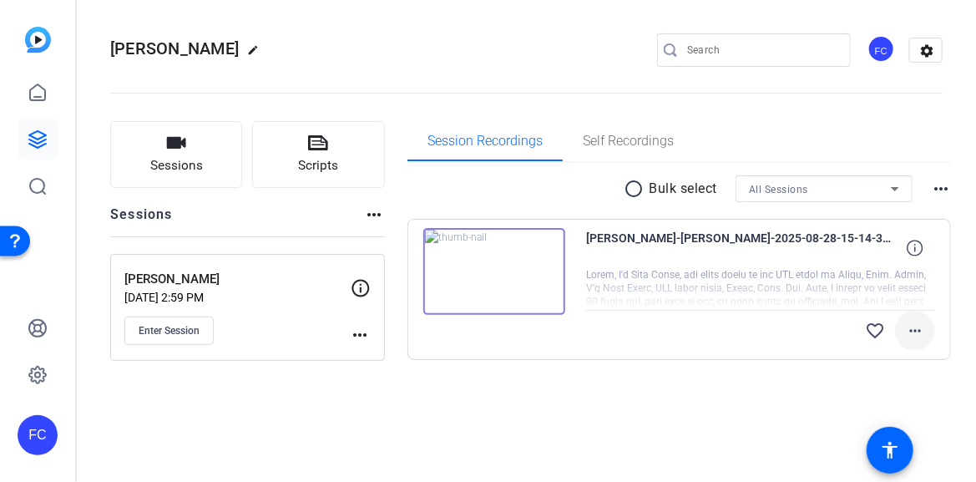
click at [915, 326] on mat-icon "more_horiz" at bounding box center [915, 331] width 20 height 20
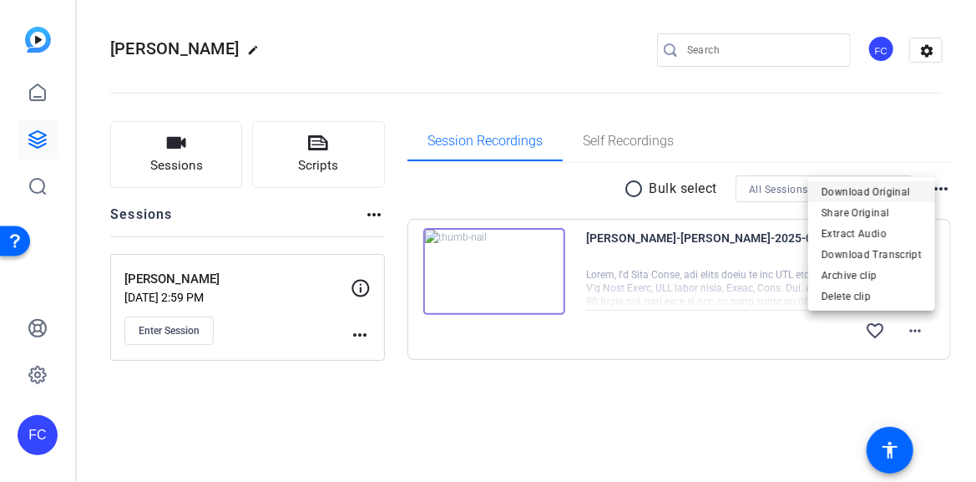
click at [908, 195] on span "Download Original" at bounding box center [872, 191] width 100 height 20
